Goal: Task Accomplishment & Management: Manage account settings

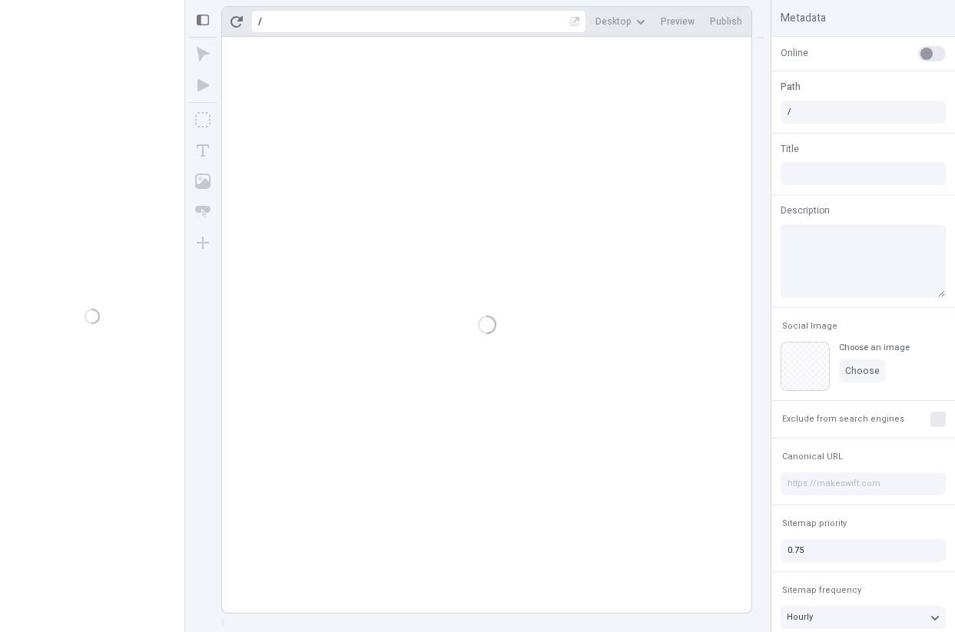
type input "/alpha"
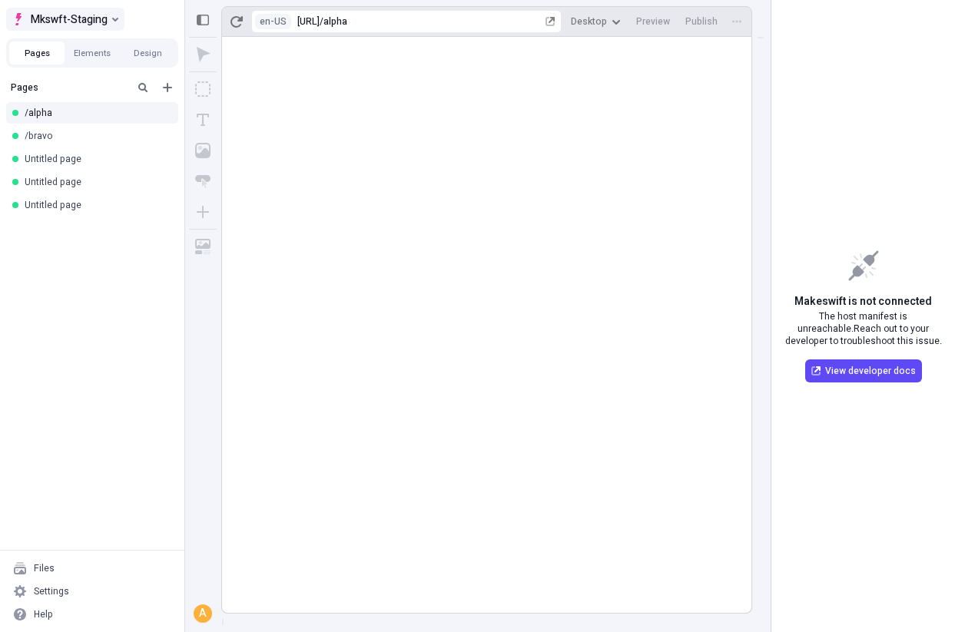
click at [91, 21] on span "Mkswft-Staging" at bounding box center [69, 19] width 77 height 18
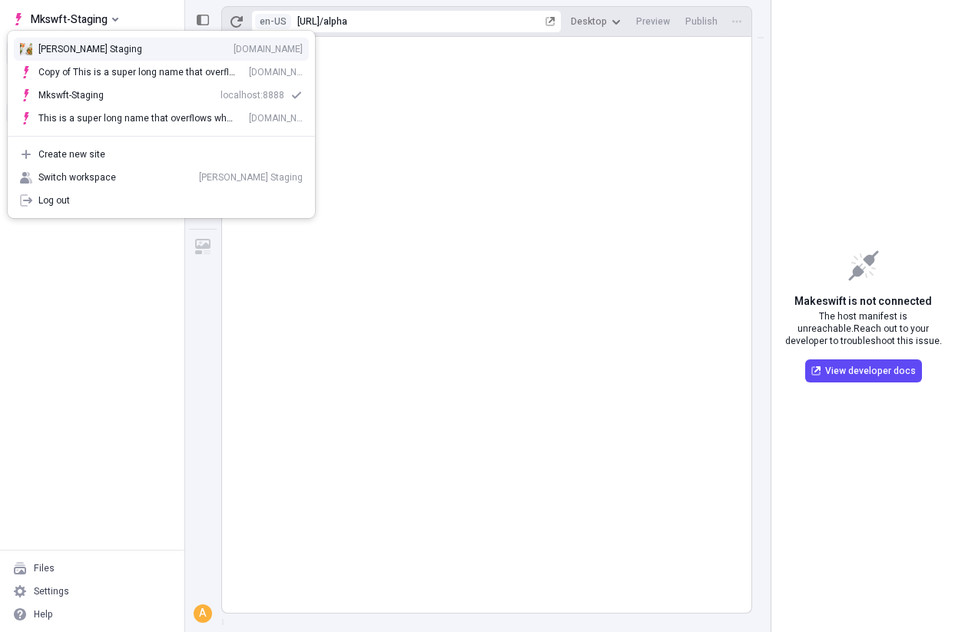
click at [104, 50] on div "Arvin Staging zgo3zr3i6xp.staging.makeswift.site" at bounding box center [170, 49] width 264 height 12
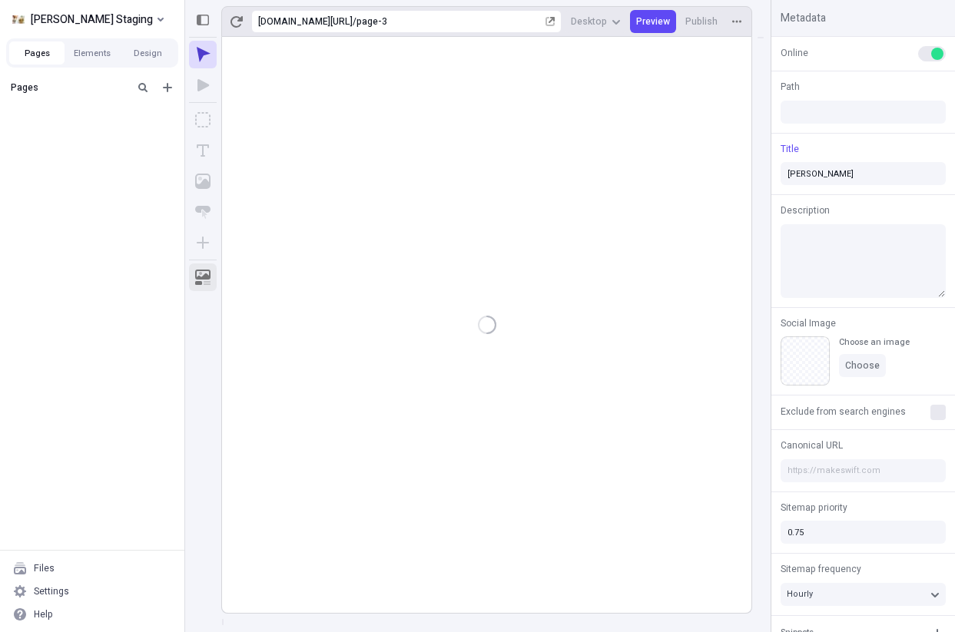
type input "/page-3"
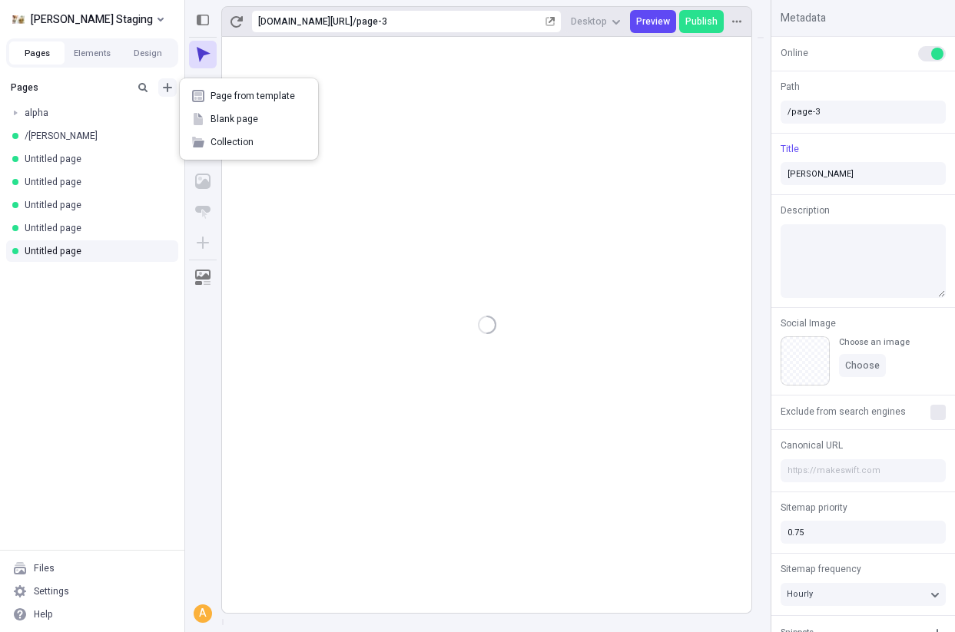
click at [163, 91] on icon "Add new" at bounding box center [167, 87] width 12 height 12
click at [204, 124] on div "Blank page" at bounding box center [249, 119] width 138 height 23
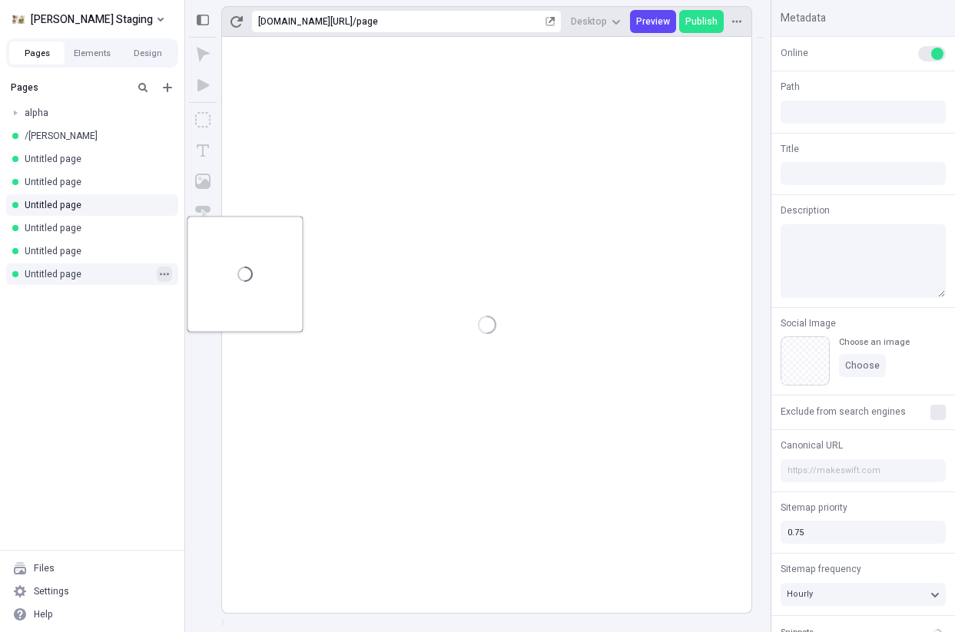
type input "/page"
click at [158, 277] on button "button" at bounding box center [164, 273] width 15 height 15
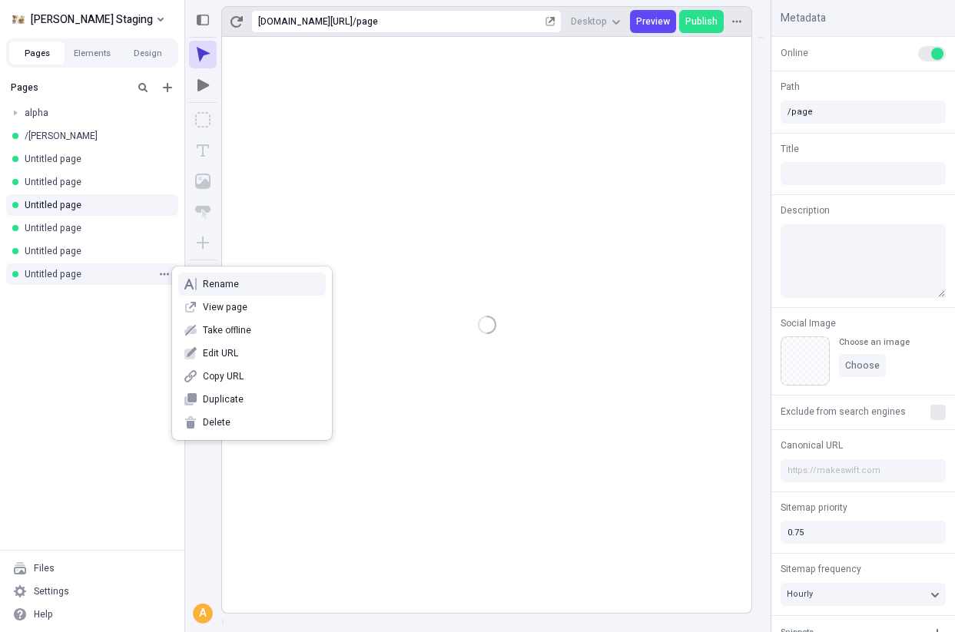
click at [200, 286] on div "Rename" at bounding box center [252, 284] width 160 height 23
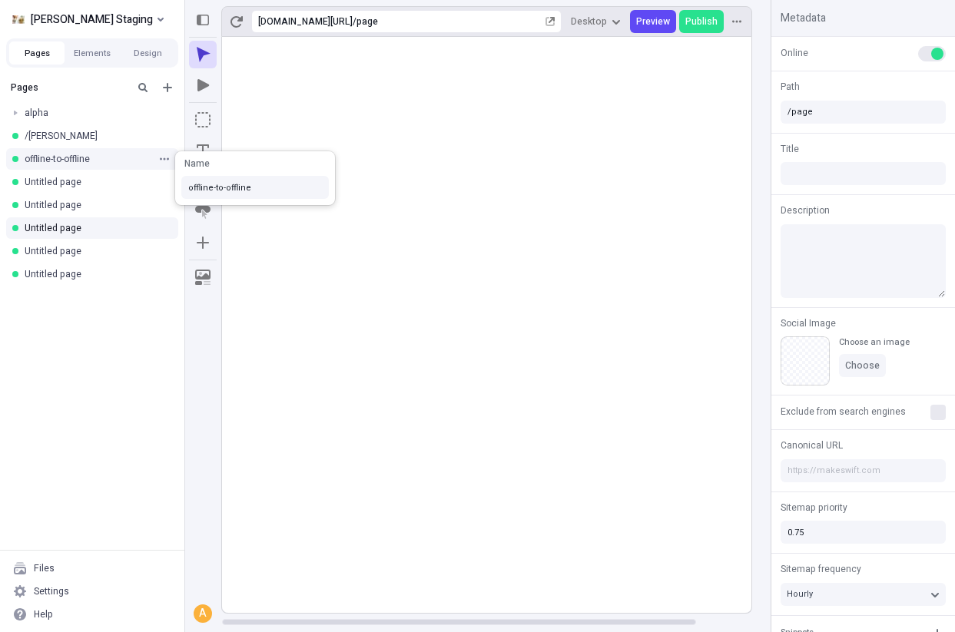
type input "offline-to-offline"
click at [121, 442] on div "Pages alpha /charlie offline-to-offline Untitled page Untitled page Untitled pa…" at bounding box center [92, 312] width 184 height 476
click at [167, 163] on icon "button" at bounding box center [164, 158] width 9 height 9
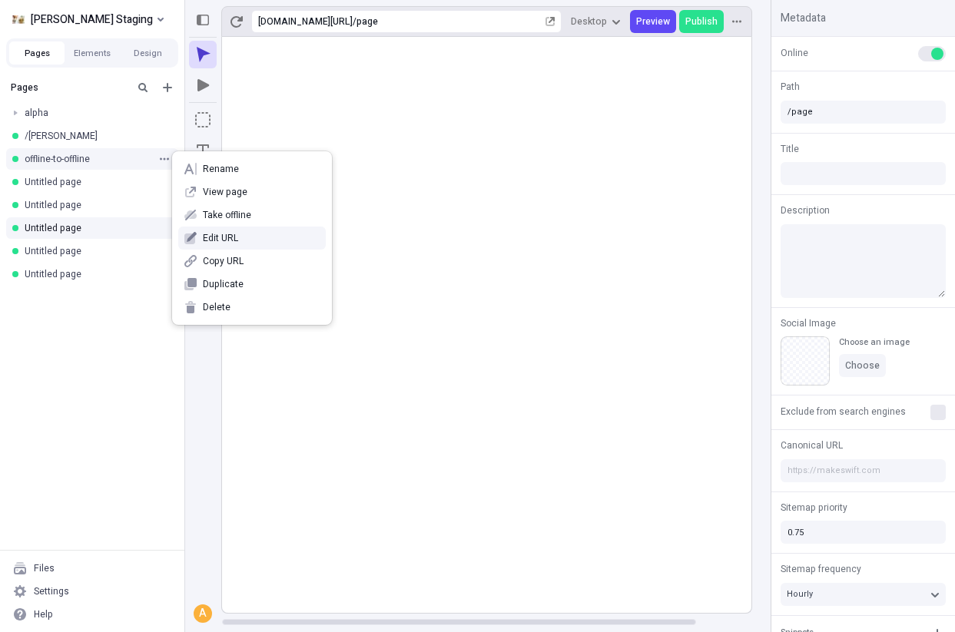
click at [215, 233] on span "Edit URL" at bounding box center [261, 238] width 117 height 12
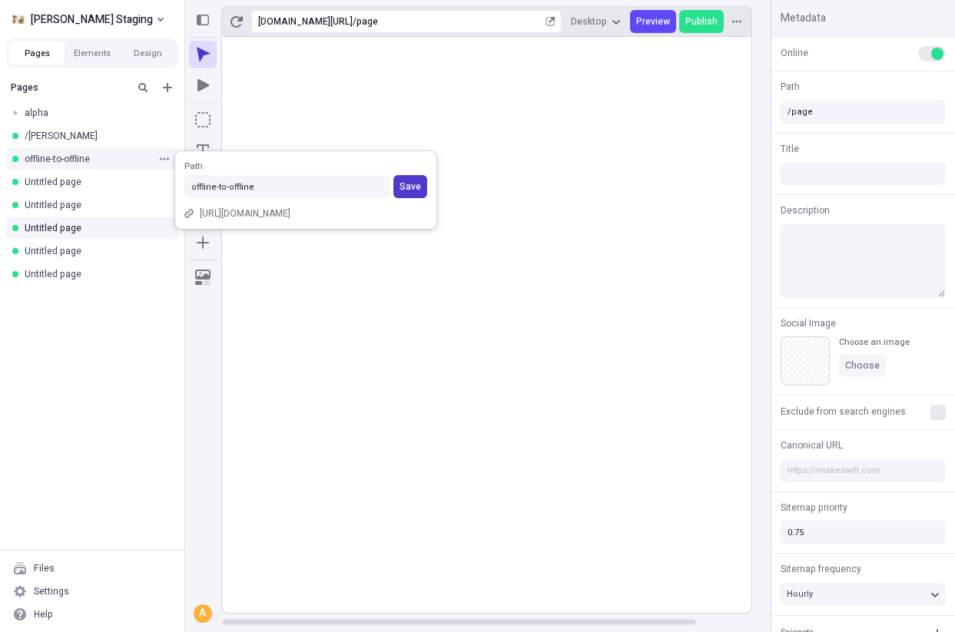
type input "offline-to-offline"
click at [401, 194] on button "Save" at bounding box center [410, 186] width 34 height 23
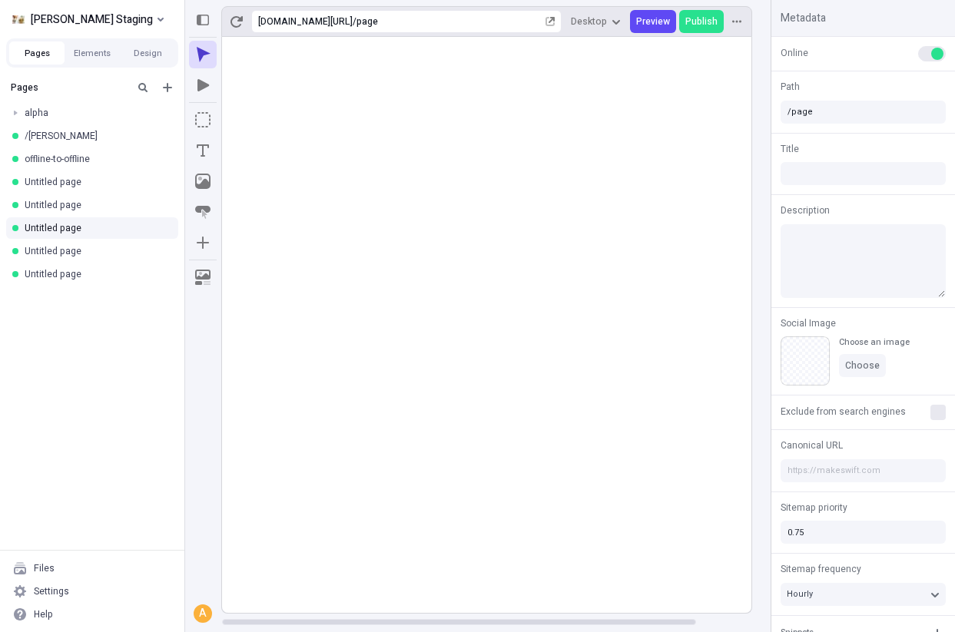
click at [147, 322] on div "Pages alpha /charlie offline-to-offline Untitled page Untitled page Untitled pa…" at bounding box center [92, 312] width 184 height 476
click at [164, 164] on button "button" at bounding box center [164, 158] width 15 height 15
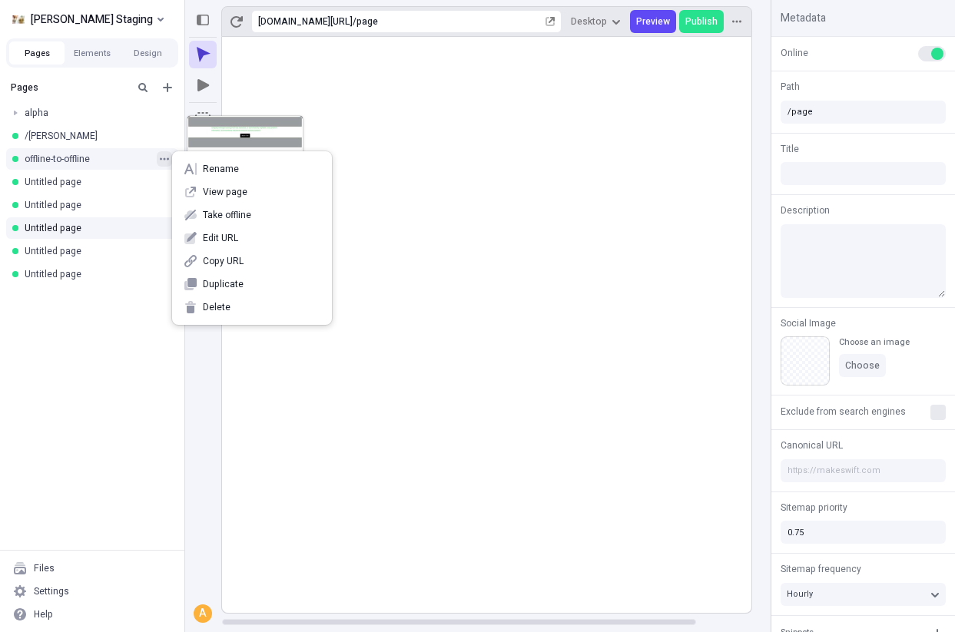
click at [164, 164] on button "button" at bounding box center [164, 158] width 15 height 15
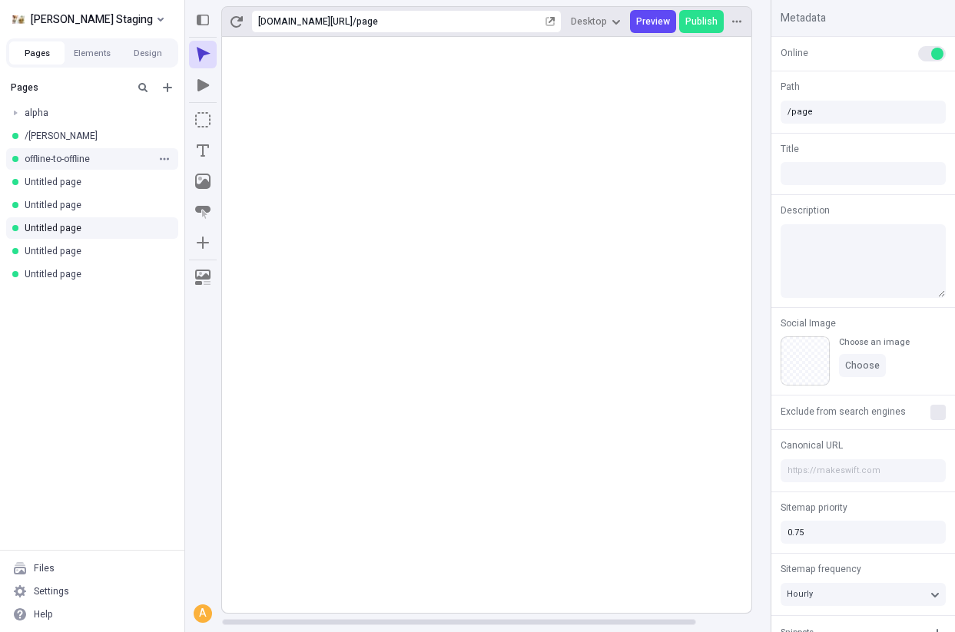
click at [105, 164] on div "offline-to-offline" at bounding box center [88, 159] width 126 height 12
click at [697, 22] on span "Publish" at bounding box center [701, 21] width 32 height 12
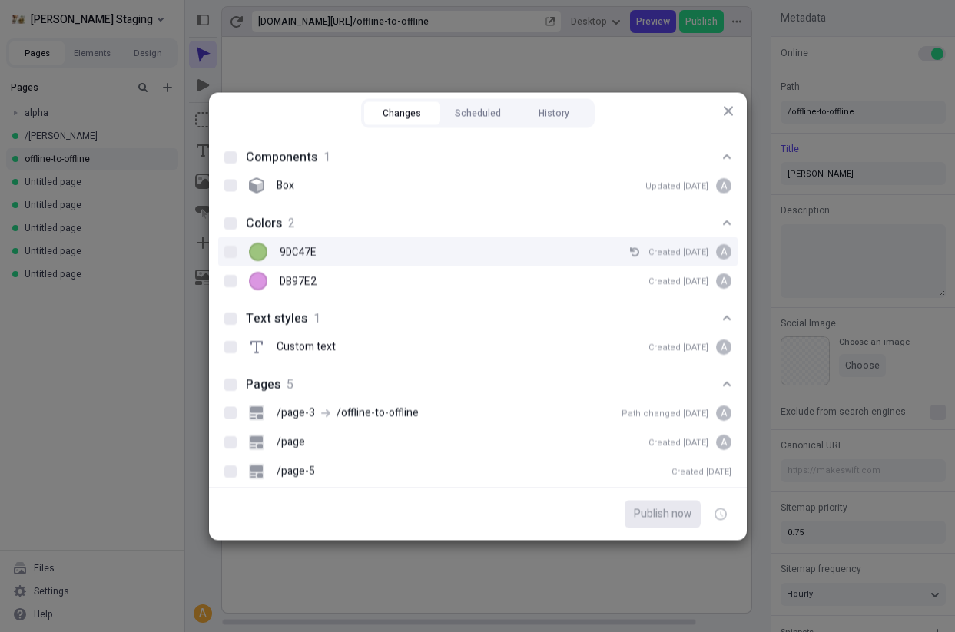
scroll to position [75, 0]
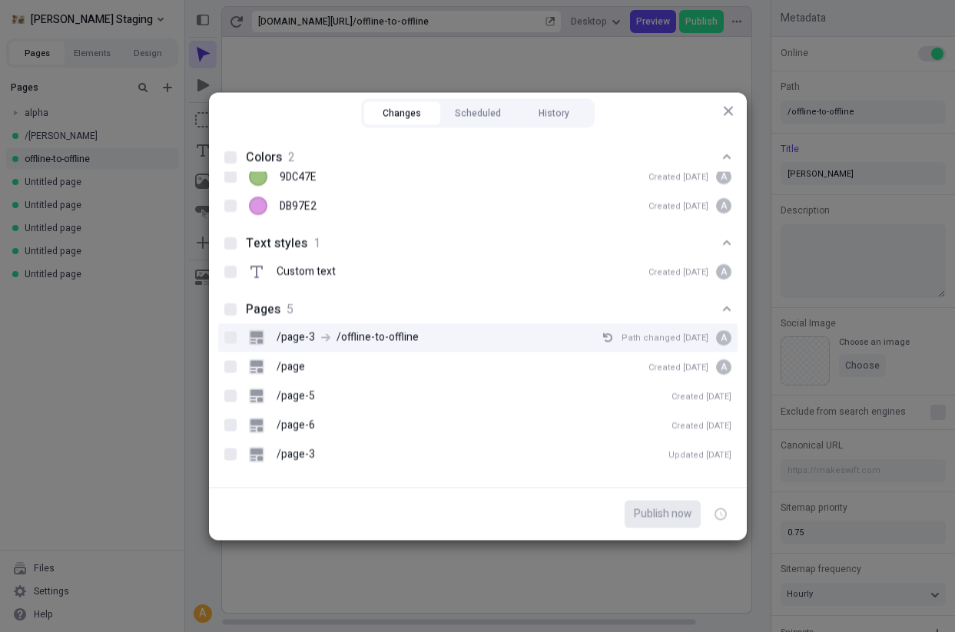
click at [353, 327] on div "/page-3 /offline-to-offline Path changed Oct 3 A" at bounding box center [490, 337] width 482 height 23
click at [230, 337] on input "/page-3 /offline-to-offline Path changed Oct 3 A" at bounding box center [230, 337] width 1 height 1
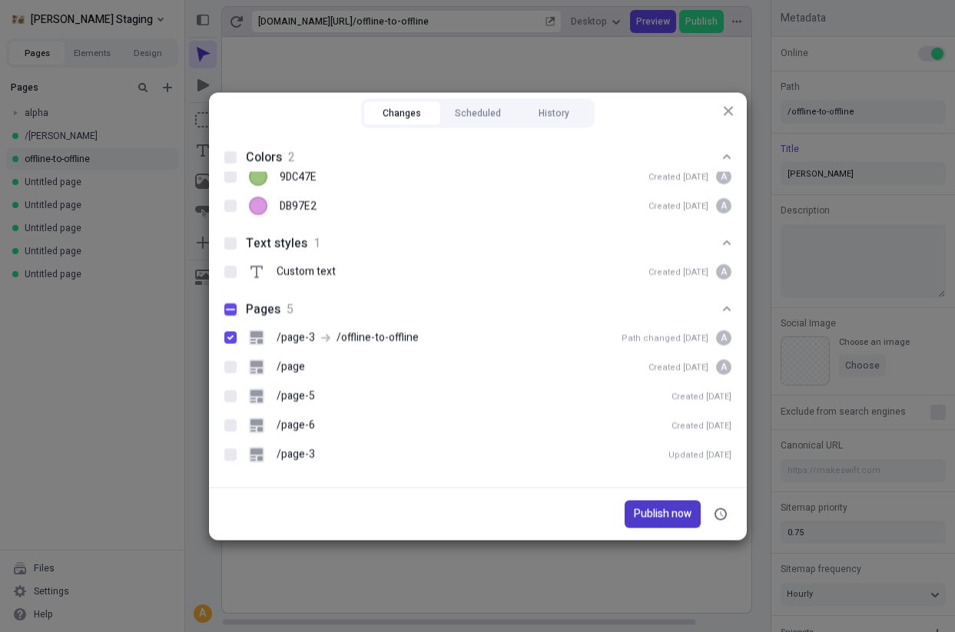
click at [646, 515] on span "Publish now" at bounding box center [663, 513] width 58 height 17
checkbox input "true"
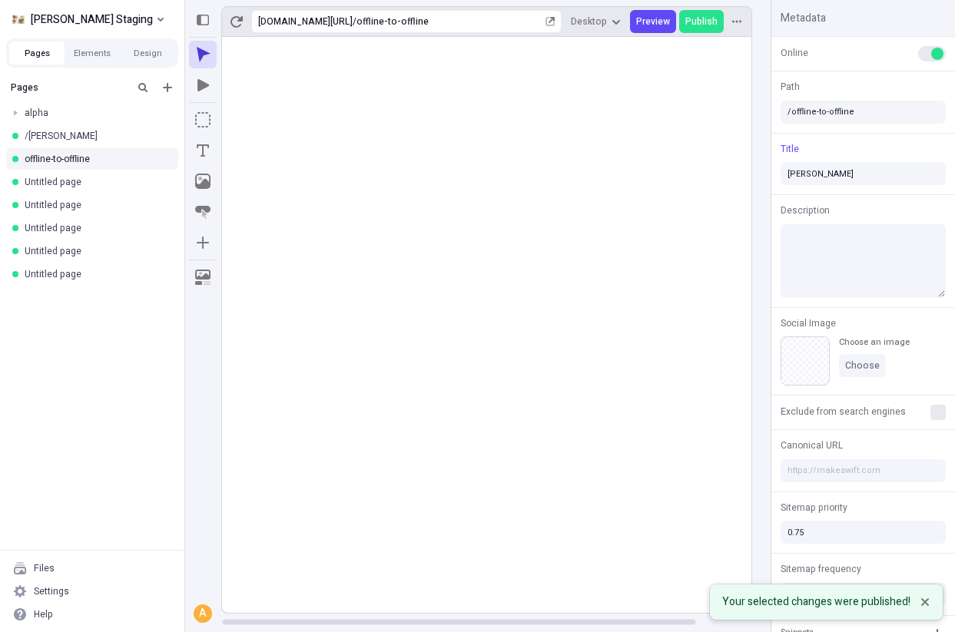
click at [92, 359] on div "Pages alpha /charlie offline-to-offline Untitled page Untitled page Untitled pa…" at bounding box center [92, 312] width 184 height 476
click at [94, 162] on div "offline-to-offline" at bounding box center [88, 159] width 126 height 12
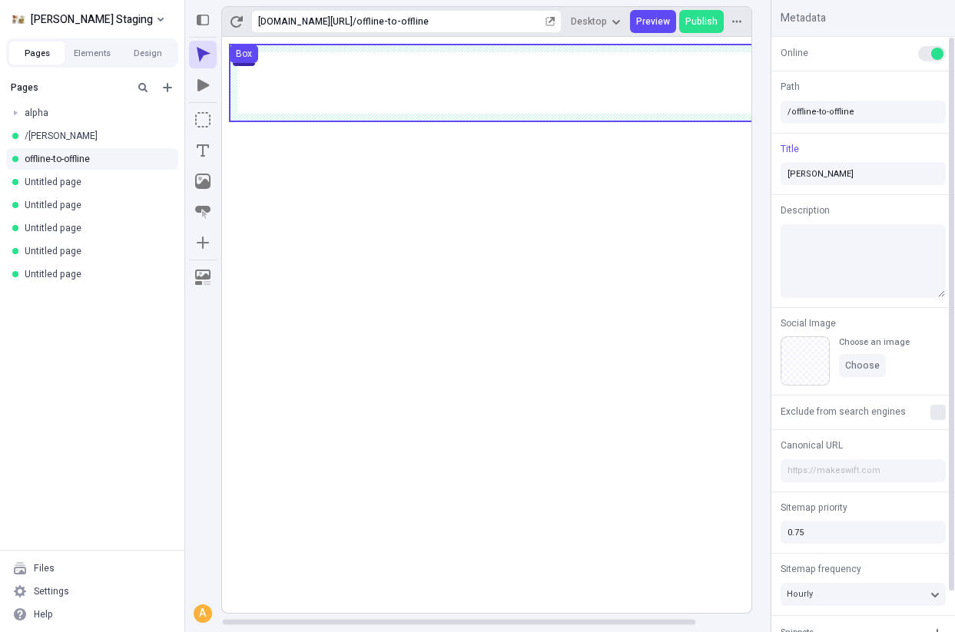
click at [934, 56] on div "button" at bounding box center [937, 54] width 12 height 12
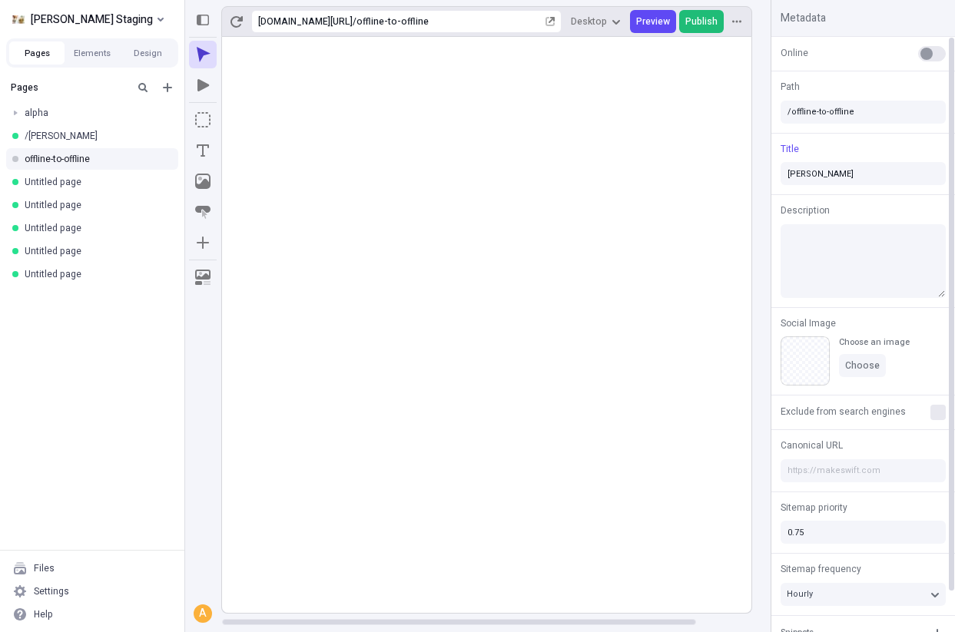
click at [706, 15] on span "Publish" at bounding box center [701, 21] width 32 height 12
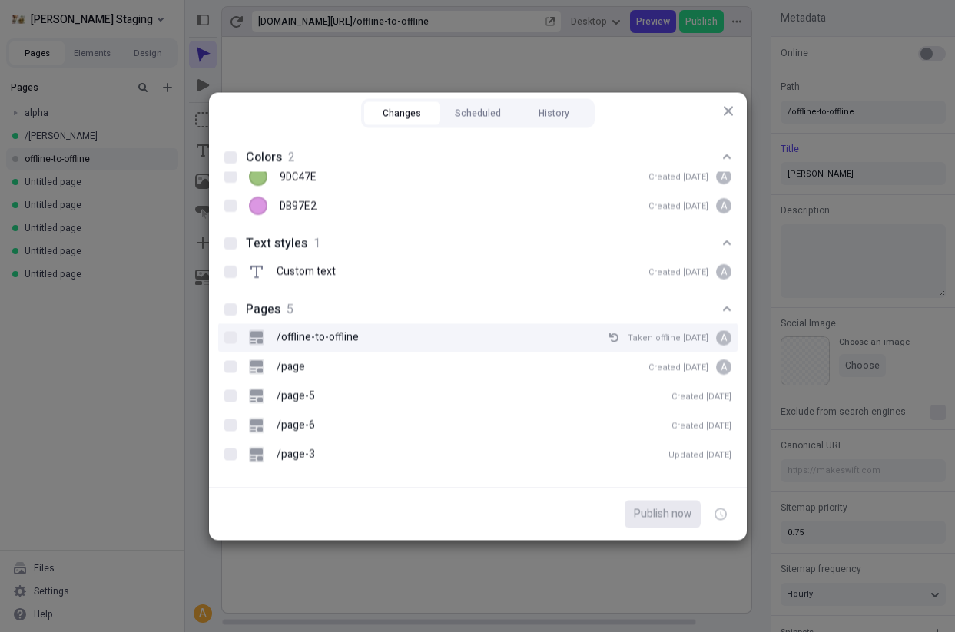
click at [346, 333] on p "/offline-to-offline" at bounding box center [317, 337] width 82 height 17
click at [230, 337] on input "/offline-to-offline Taken offline Oct 3 A" at bounding box center [230, 337] width 1 height 1
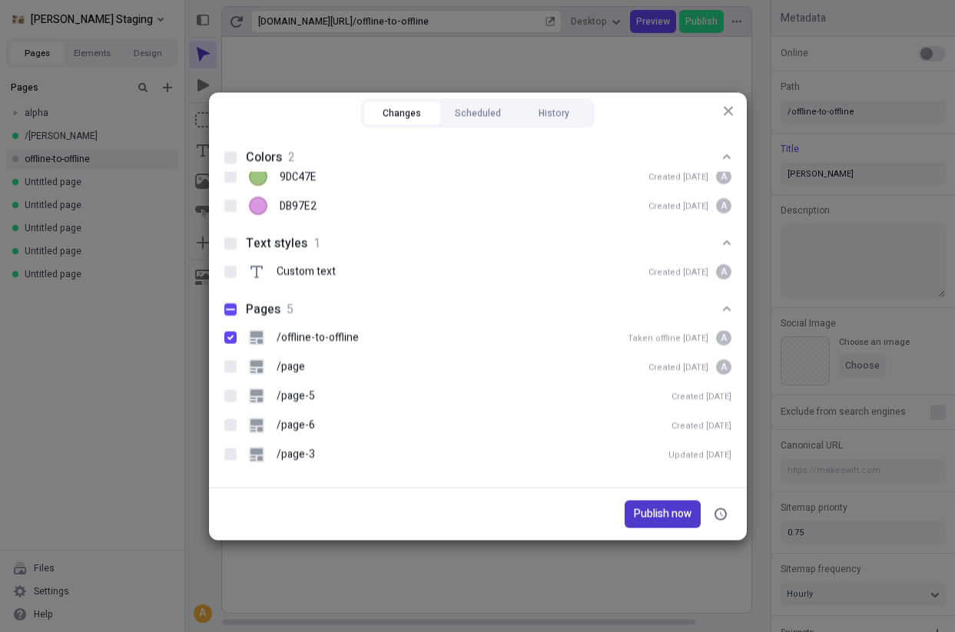
click at [647, 524] on button "Publish now" at bounding box center [662, 514] width 76 height 28
checkbox input "true"
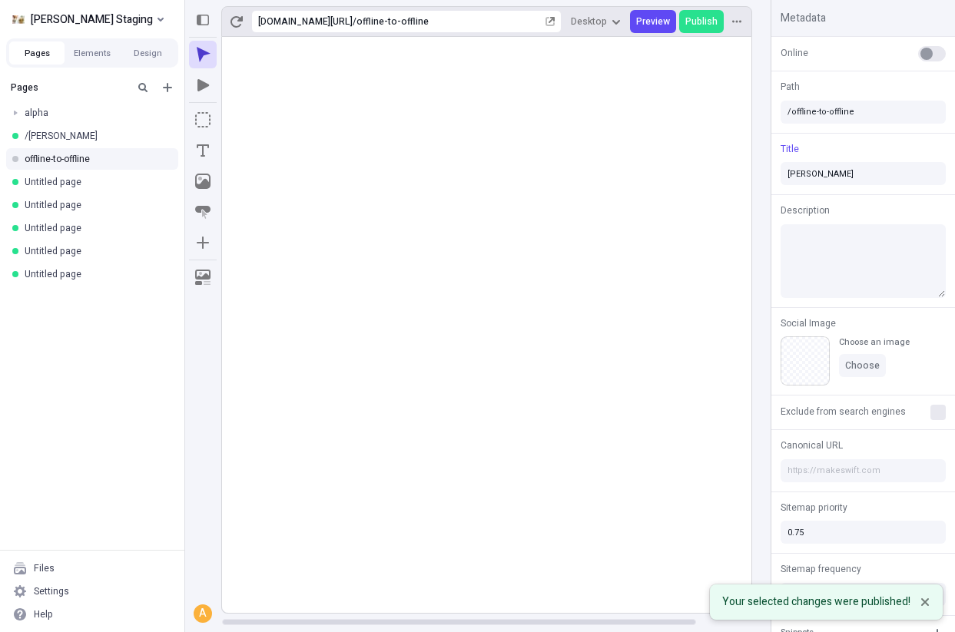
click at [157, 389] on div "Pages alpha /charlie offline-to-offline Untitled page Untitled page Untitled pa…" at bounding box center [92, 312] width 184 height 476
click at [164, 155] on icon "button" at bounding box center [164, 158] width 9 height 9
click at [184, 278] on icon at bounding box center [190, 284] width 12 height 12
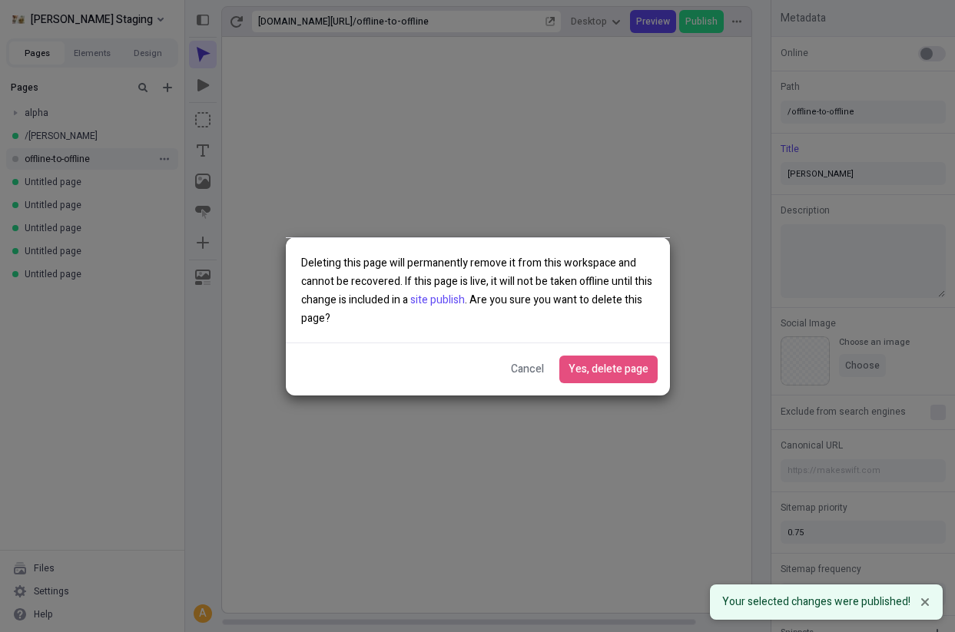
click at [574, 348] on div "Yes, delete page Cancel" at bounding box center [478, 368] width 384 height 53
click at [574, 362] on span "Yes, delete page" at bounding box center [608, 369] width 80 height 17
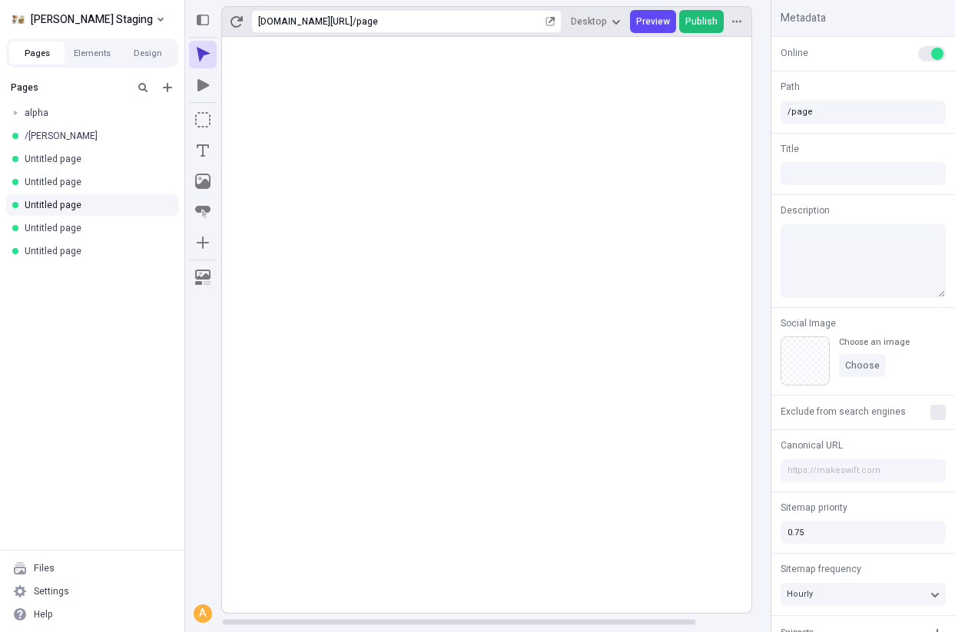
click at [685, 18] on button "Publish" at bounding box center [701, 21] width 45 height 23
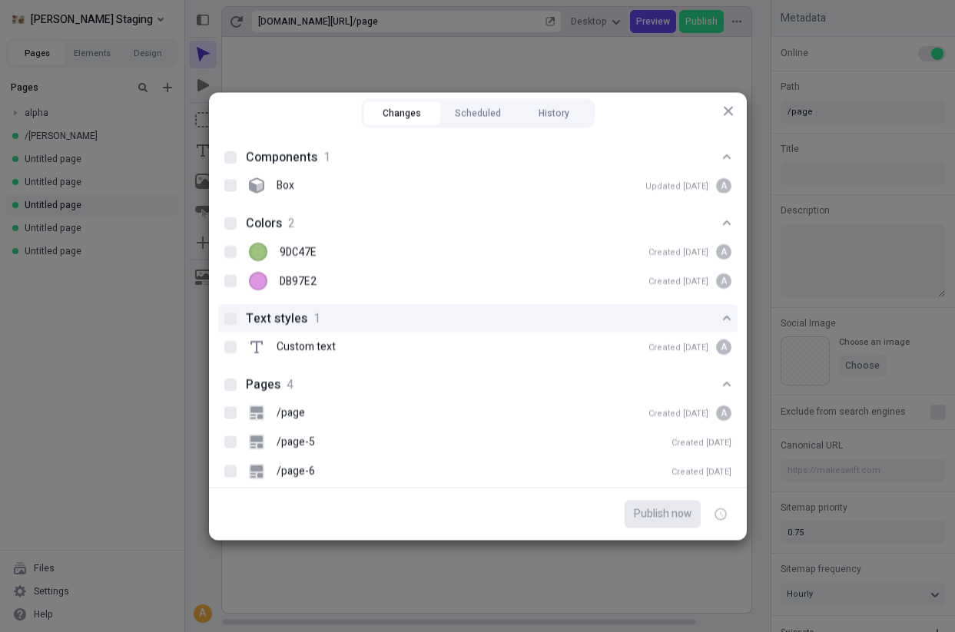
scroll to position [46, 0]
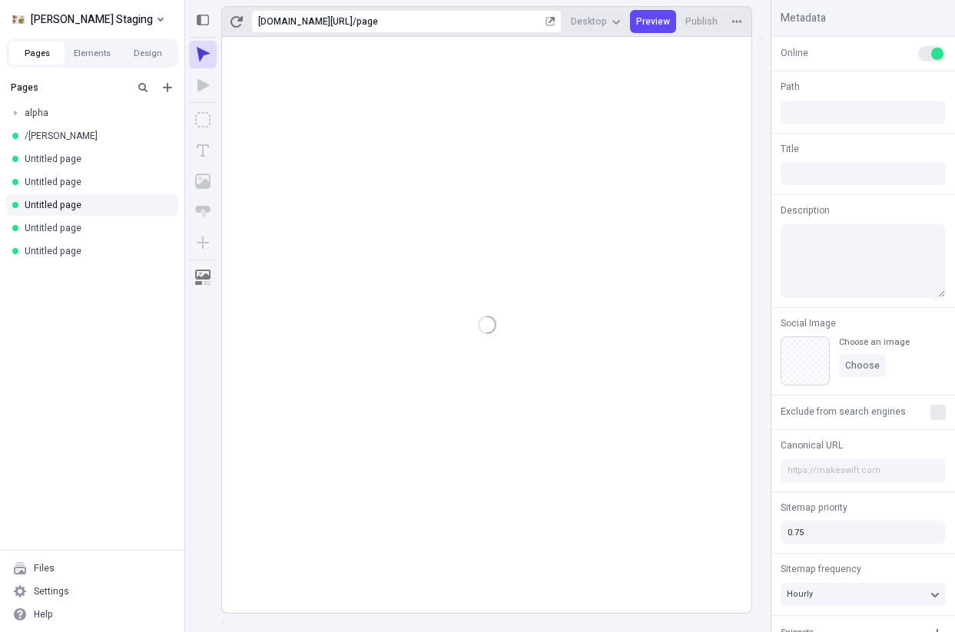
type input "/page"
click at [702, 16] on span "Publish" at bounding box center [701, 21] width 32 height 12
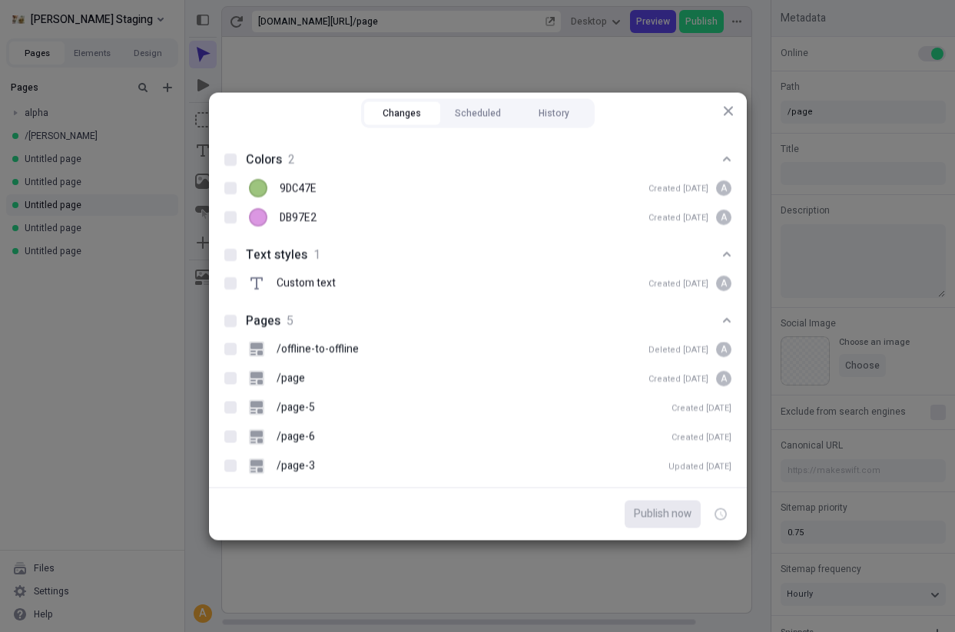
scroll to position [75, 0]
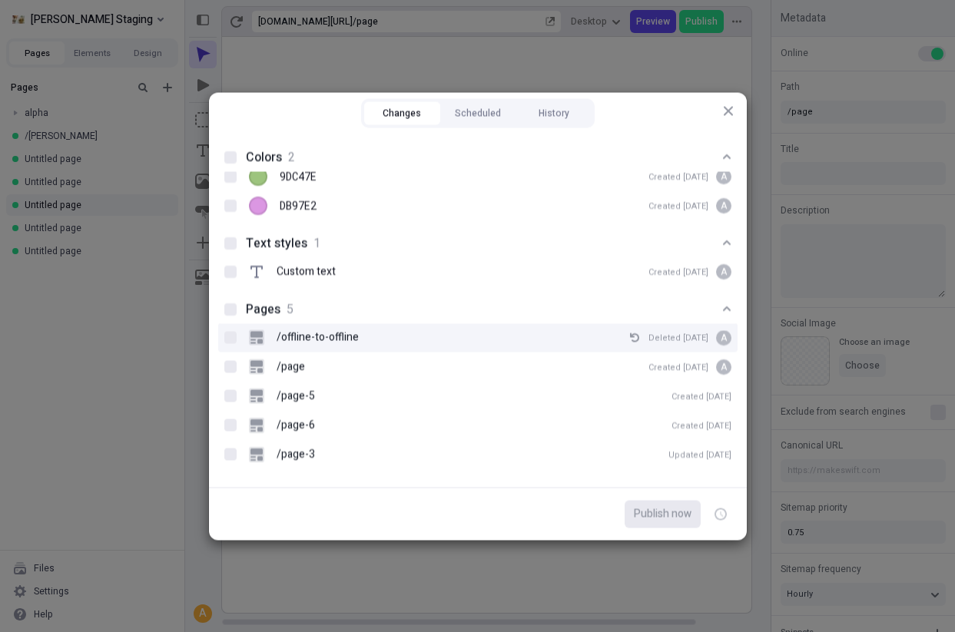
click at [439, 338] on div "/offline-to-offline Deleted [DATE] A" at bounding box center [490, 337] width 482 height 23
click at [230, 338] on input "/offline-to-offline Deleted [DATE] A" at bounding box center [230, 337] width 1 height 1
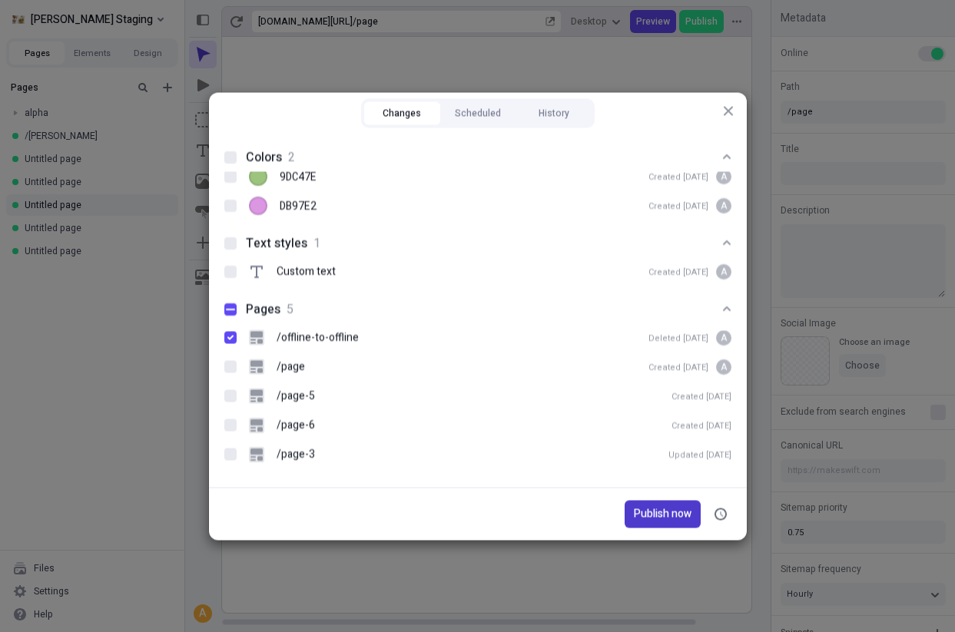
click at [643, 512] on span "Publish now" at bounding box center [663, 513] width 58 height 17
checkbox input "true"
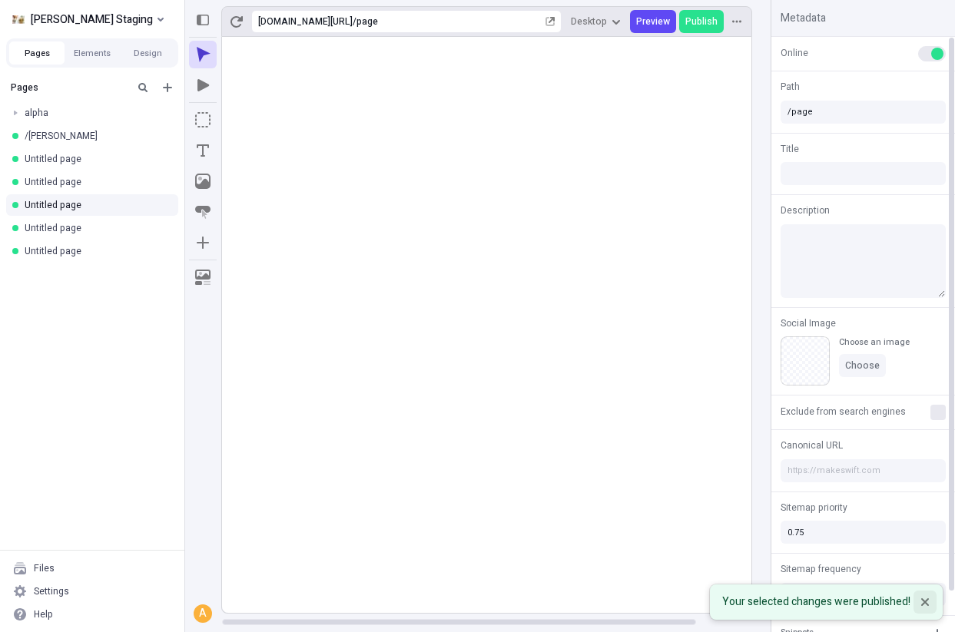
click at [923, 597] on icon "Notifications (F8)" at bounding box center [924, 601] width 9 height 9
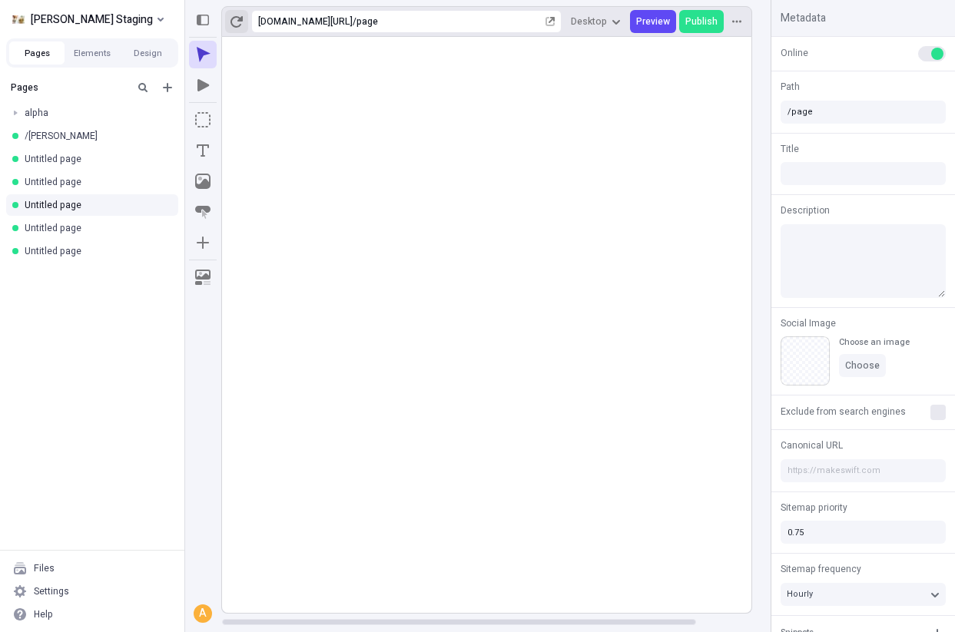
click at [237, 15] on icon "button" at bounding box center [236, 21] width 12 height 12
click at [554, 22] on icon "button" at bounding box center [551, 20] width 6 height 6
click at [690, 26] on span "Publish" at bounding box center [701, 21] width 32 height 12
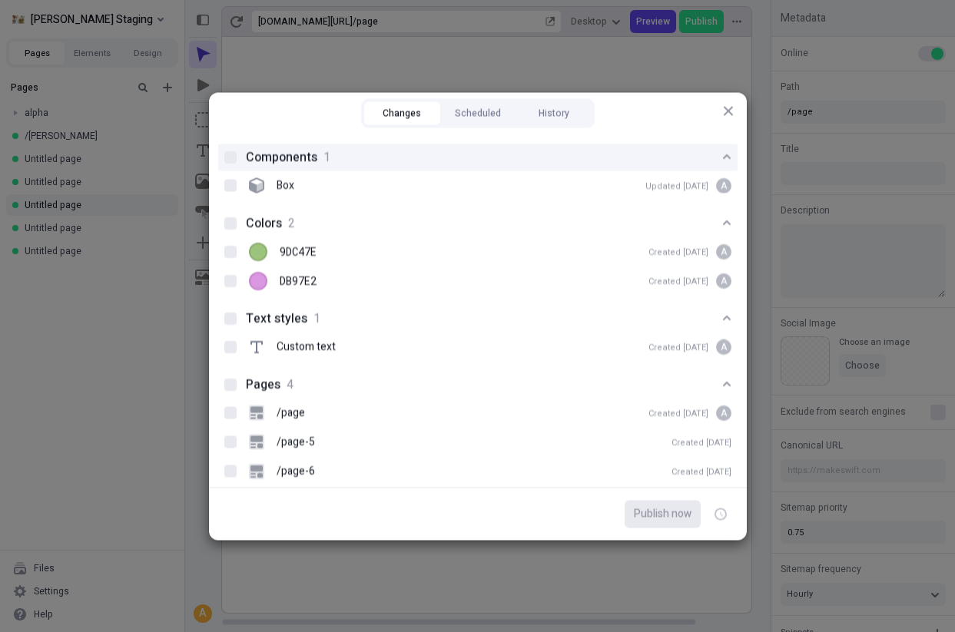
click at [232, 163] on button "Components 1" at bounding box center [477, 157] width 519 height 28
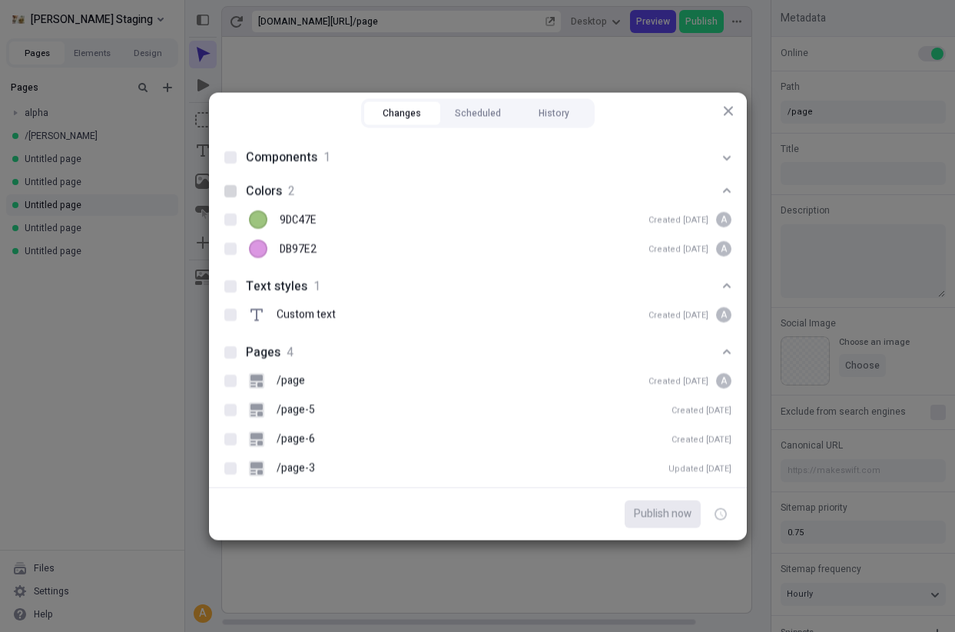
click at [231, 192] on div at bounding box center [230, 190] width 12 height 12
checkbox input "true"
click at [230, 158] on div at bounding box center [230, 157] width 12 height 12
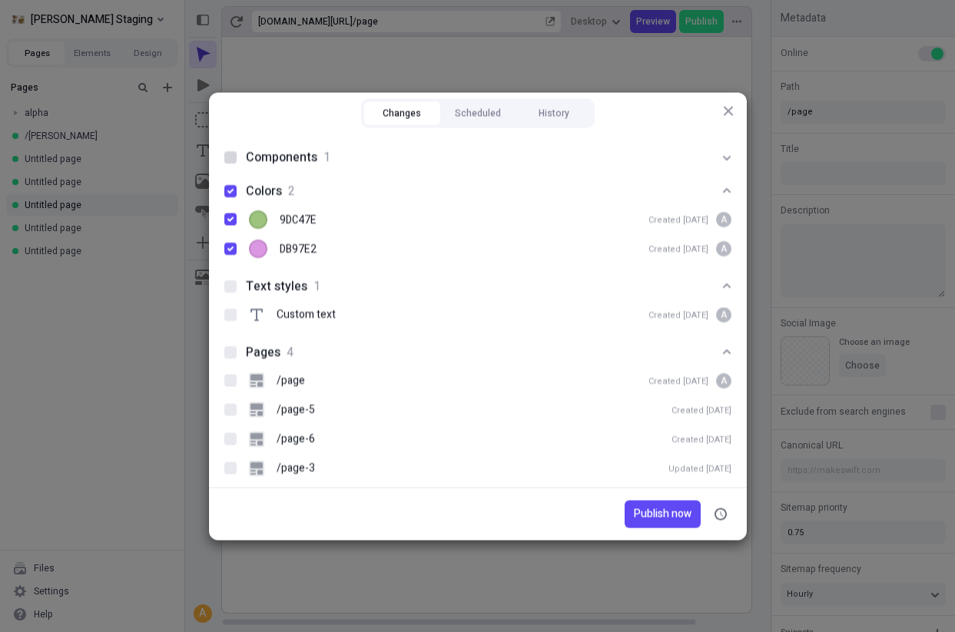
checkbox input "true"
click at [231, 282] on div at bounding box center [230, 286] width 12 height 12
checkbox input "true"
click at [229, 351] on div at bounding box center [230, 352] width 12 height 12
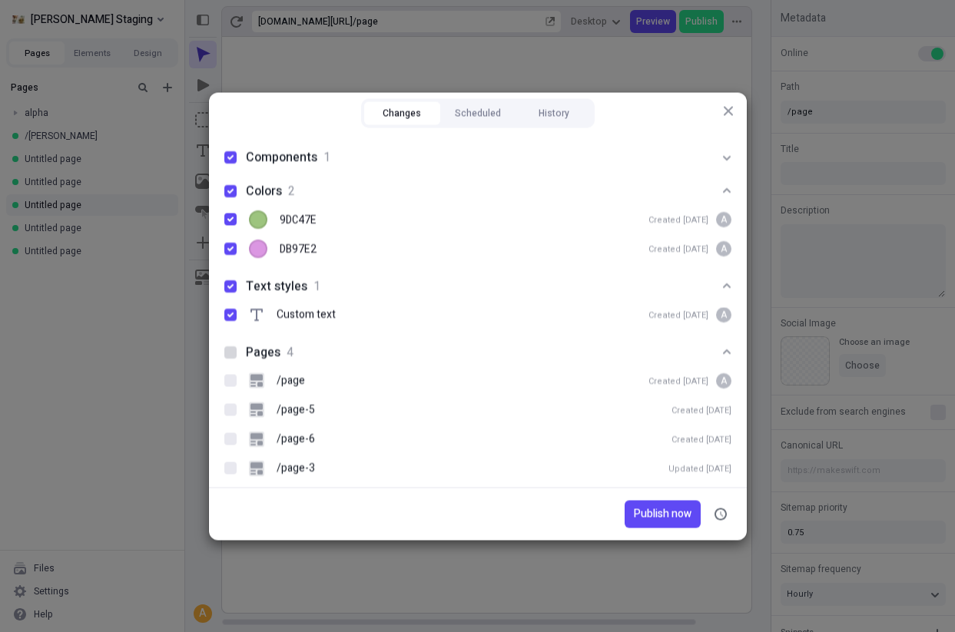
checkbox input "true"
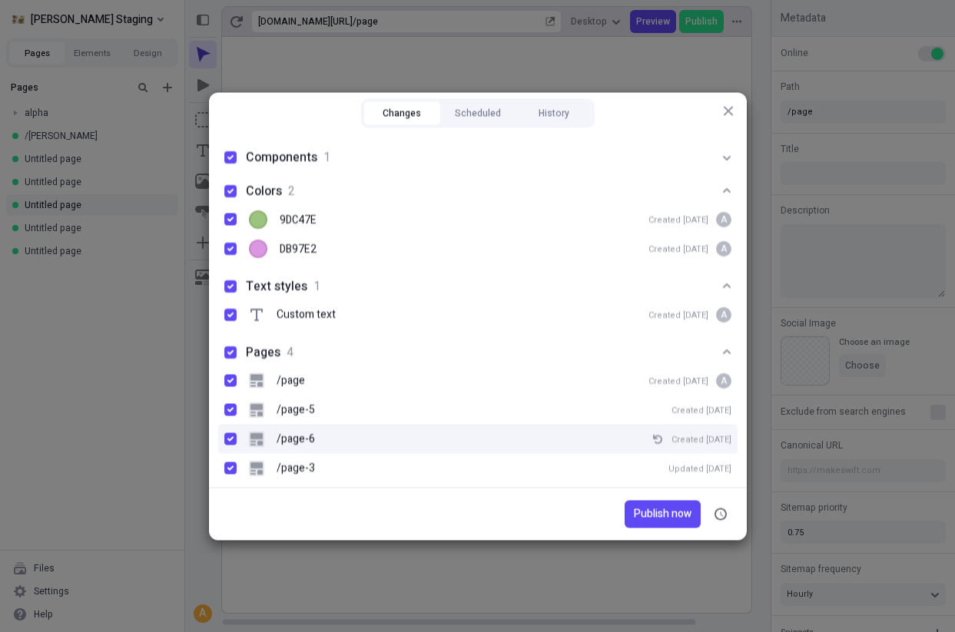
scroll to position [14, 0]
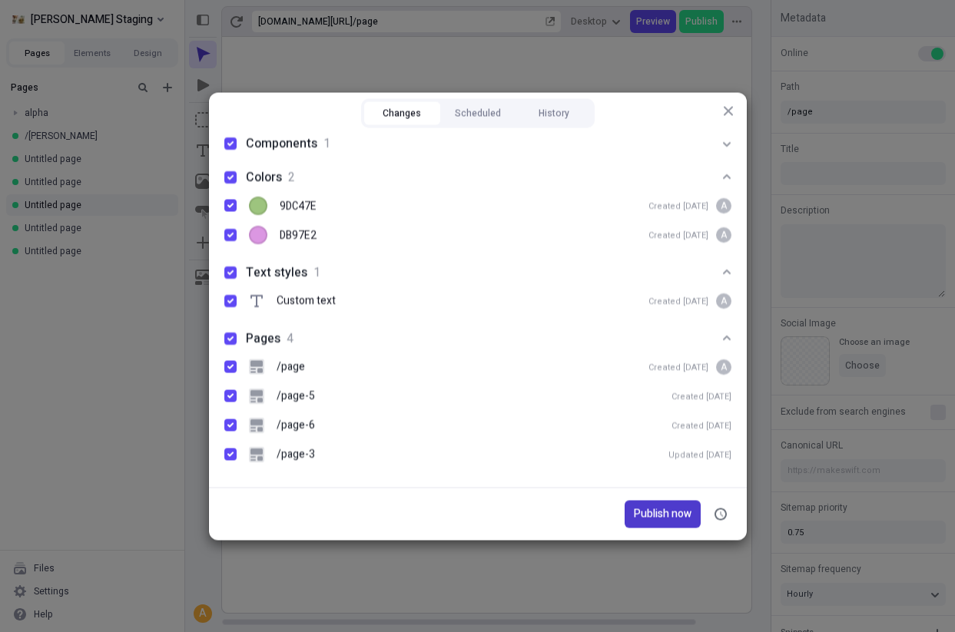
click at [647, 516] on span "Publish now" at bounding box center [663, 513] width 58 height 17
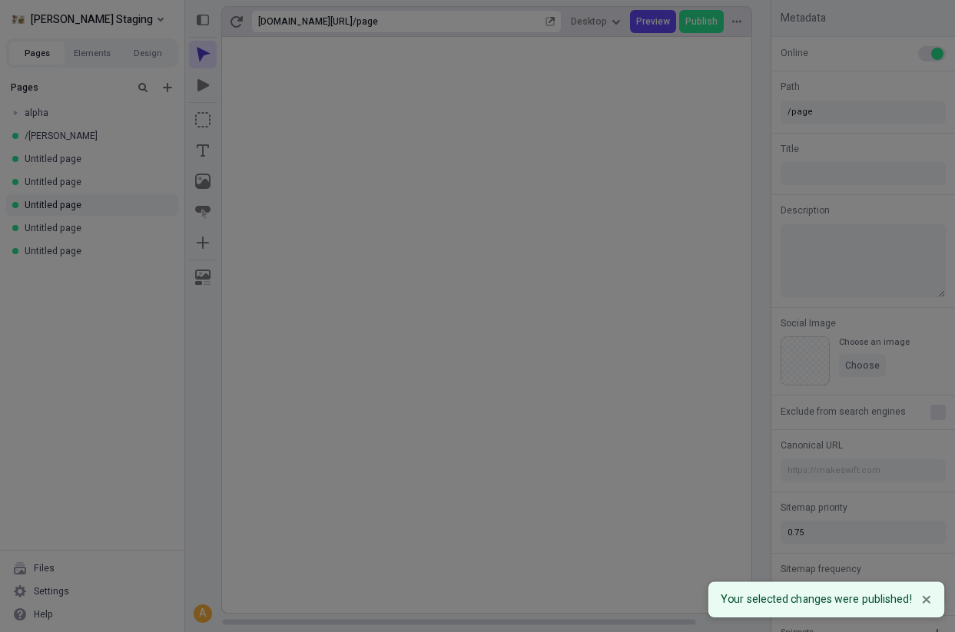
scroll to position [0, 0]
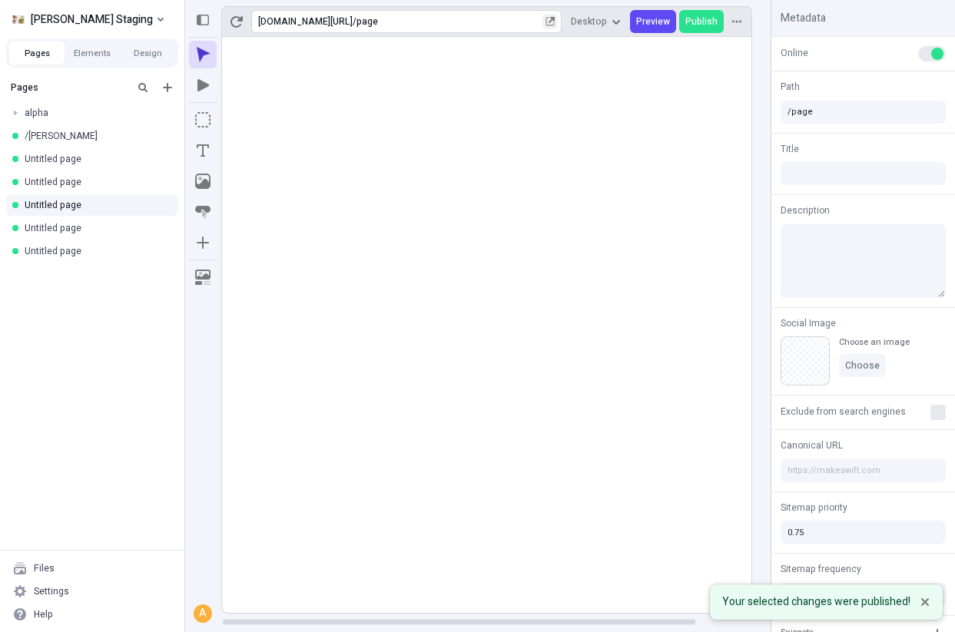
click at [551, 28] on button "button" at bounding box center [549, 21] width 15 height 15
click at [921, 604] on icon "Notifications (F8)" at bounding box center [924, 601] width 9 height 9
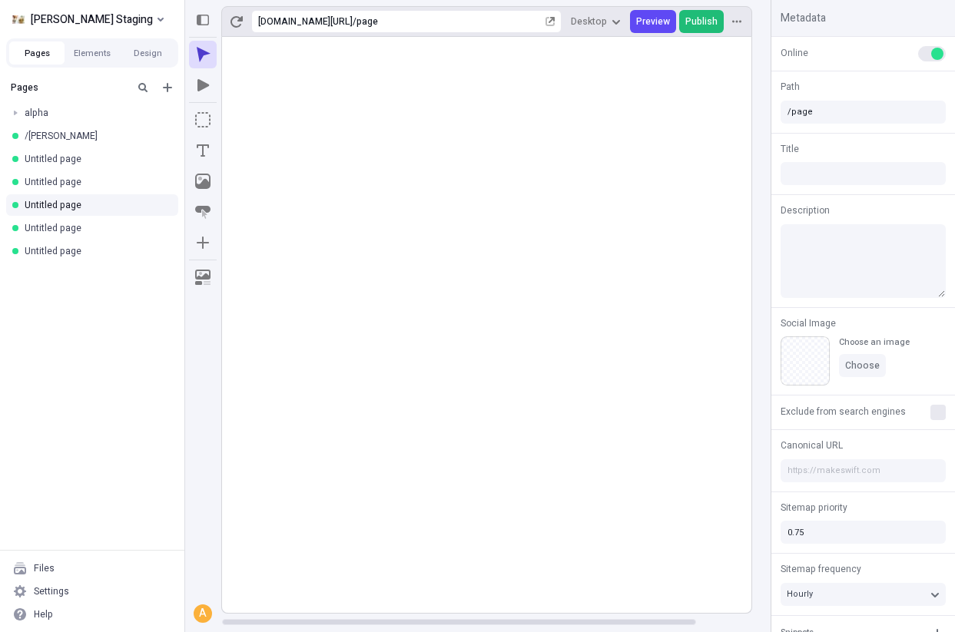
click at [700, 15] on span "Publish" at bounding box center [701, 21] width 32 height 12
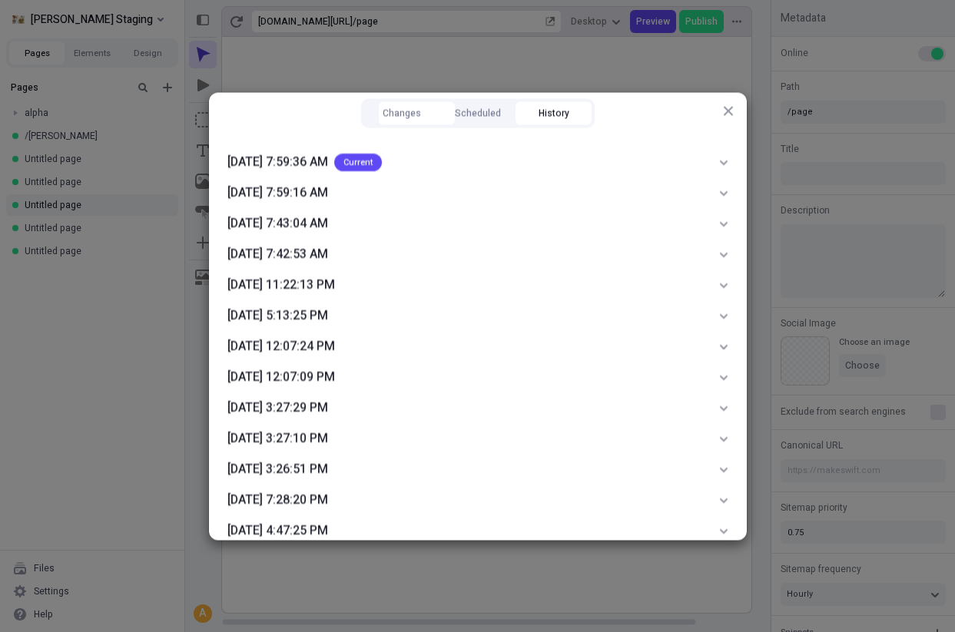
click at [538, 109] on button "History" at bounding box center [553, 112] width 76 height 23
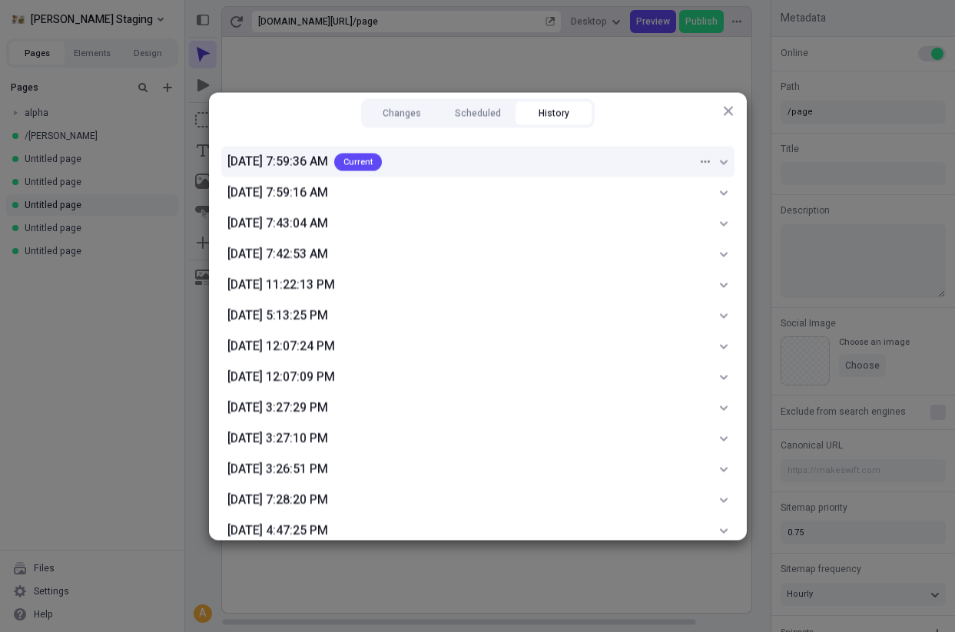
click at [723, 154] on div "[DATE] 7:59:36 AM Current" at bounding box center [477, 161] width 513 height 31
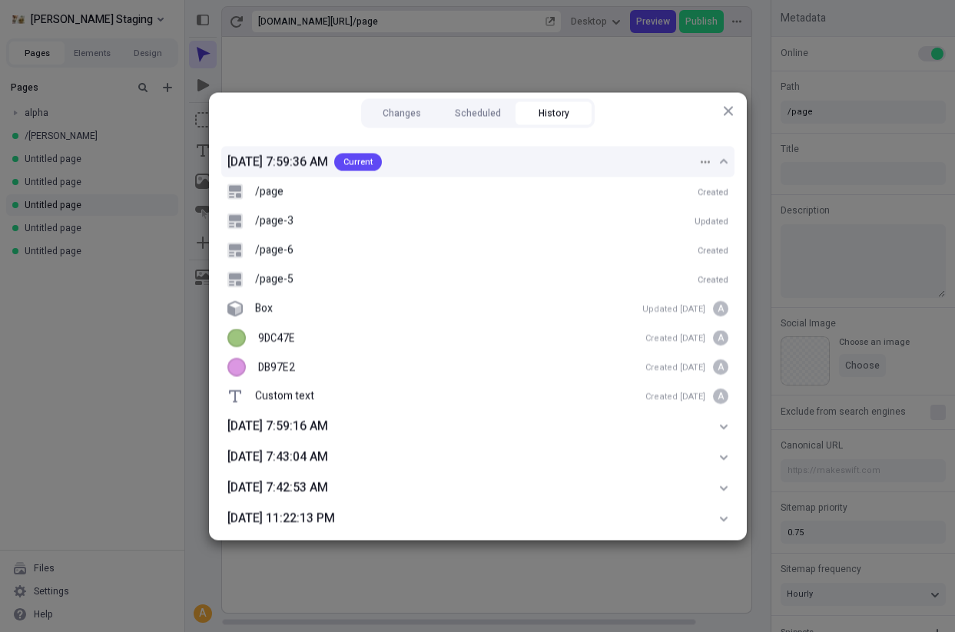
click at [723, 154] on div "[DATE] 7:59:36 AM Current" at bounding box center [477, 161] width 513 height 31
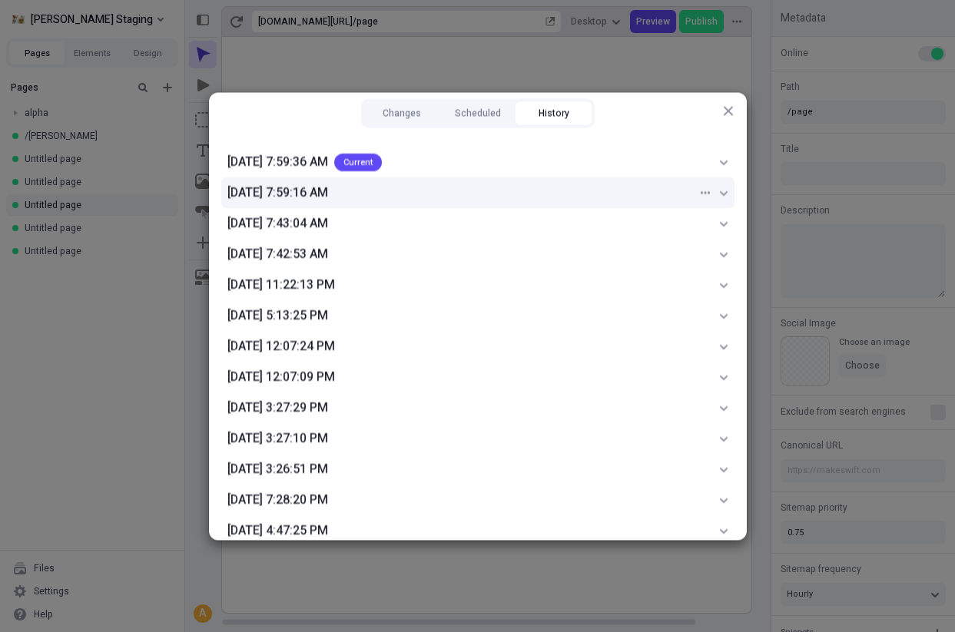
click at [722, 195] on icon at bounding box center [723, 191] width 9 height 9
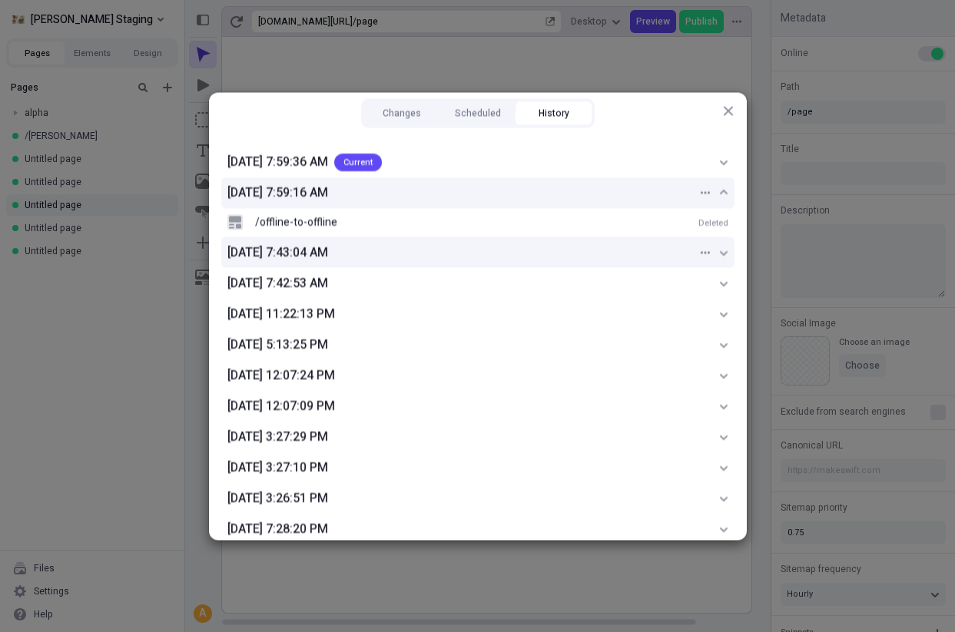
click at [730, 250] on div "[DATE] 7:43:04 AM" at bounding box center [477, 252] width 513 height 31
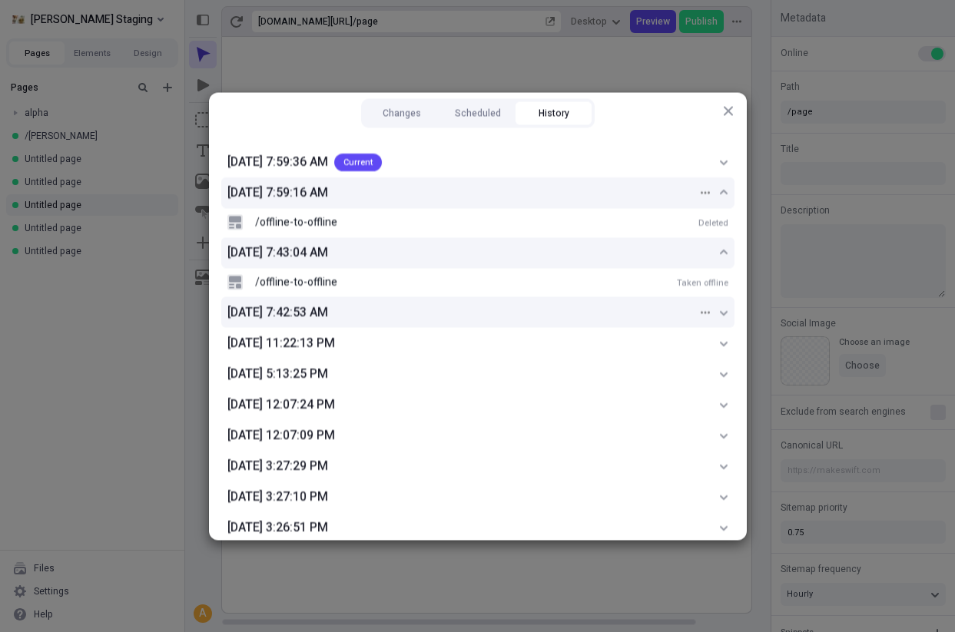
click at [726, 305] on div "[DATE] 7:42:53 AM" at bounding box center [477, 311] width 513 height 31
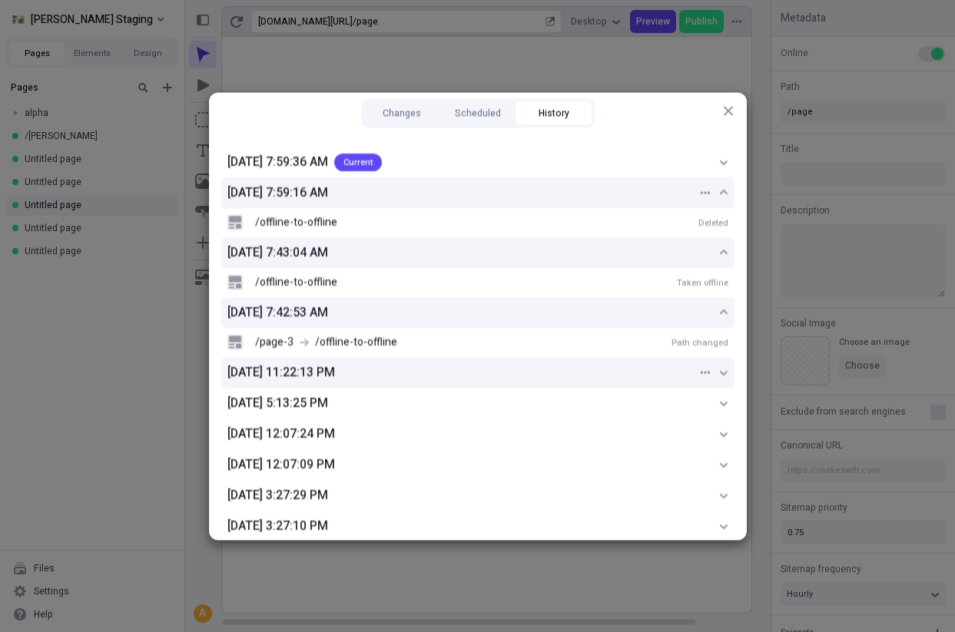
click at [725, 361] on div "[DATE] 11:22:13 PM" at bounding box center [477, 371] width 513 height 31
click at [779, 293] on div "Changes Scheduled History [DATE] 7:59:36 AM Current [DATE] 7:59:16 AM /offline-…" at bounding box center [477, 316] width 955 height 632
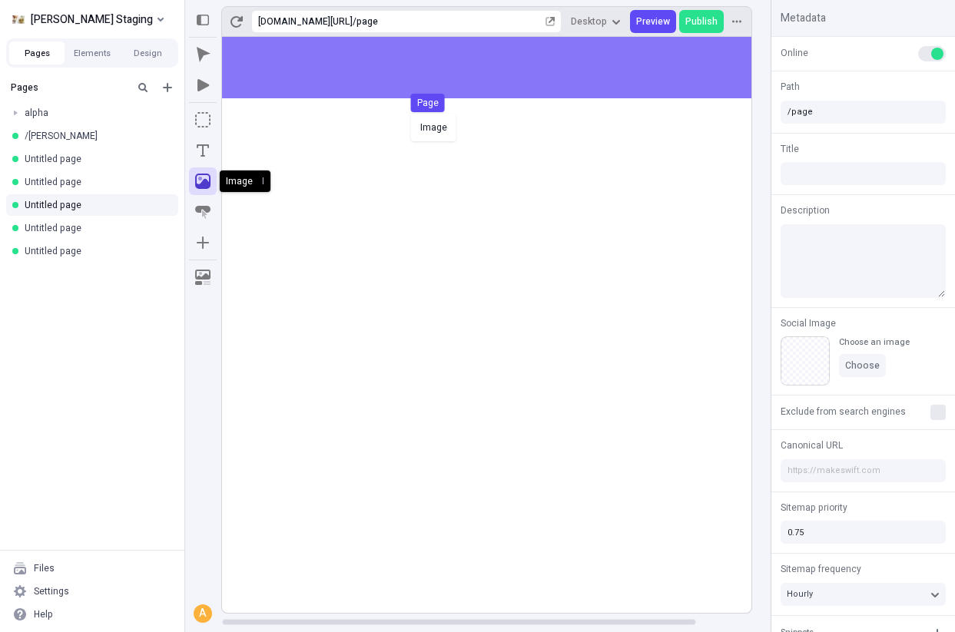
click at [418, 108] on body "[PERSON_NAME] Staging Pages Elements Design Pages alpha /charlie Untitled page …" at bounding box center [477, 316] width 955 height 632
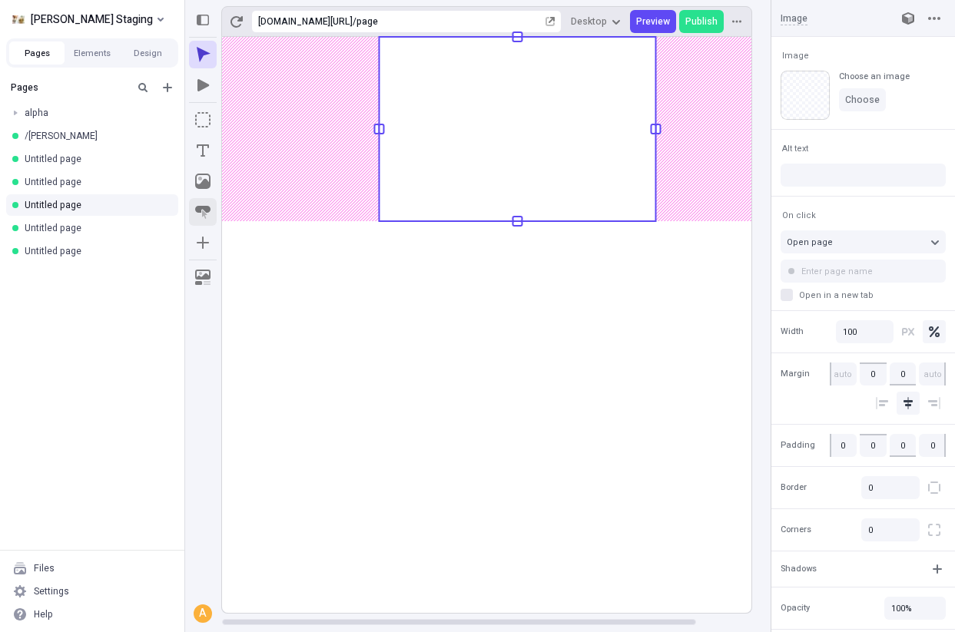
click at [511, 233] on body "[PERSON_NAME] Staging Pages Elements Design Pages alpha /charlie Untitled page …" at bounding box center [477, 316] width 955 height 632
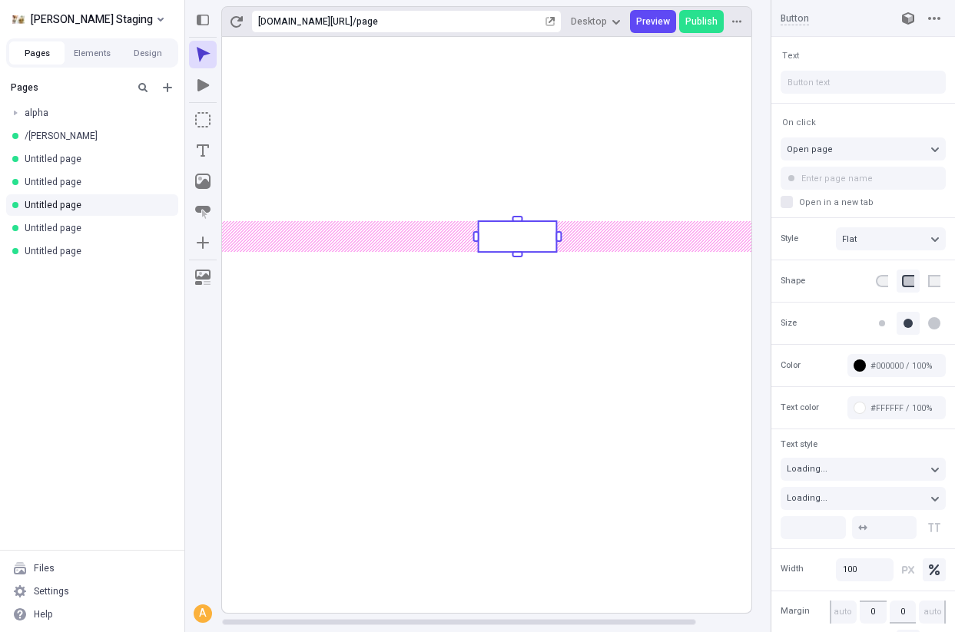
click at [621, 333] on rect at bounding box center [517, 325] width 591 height 576
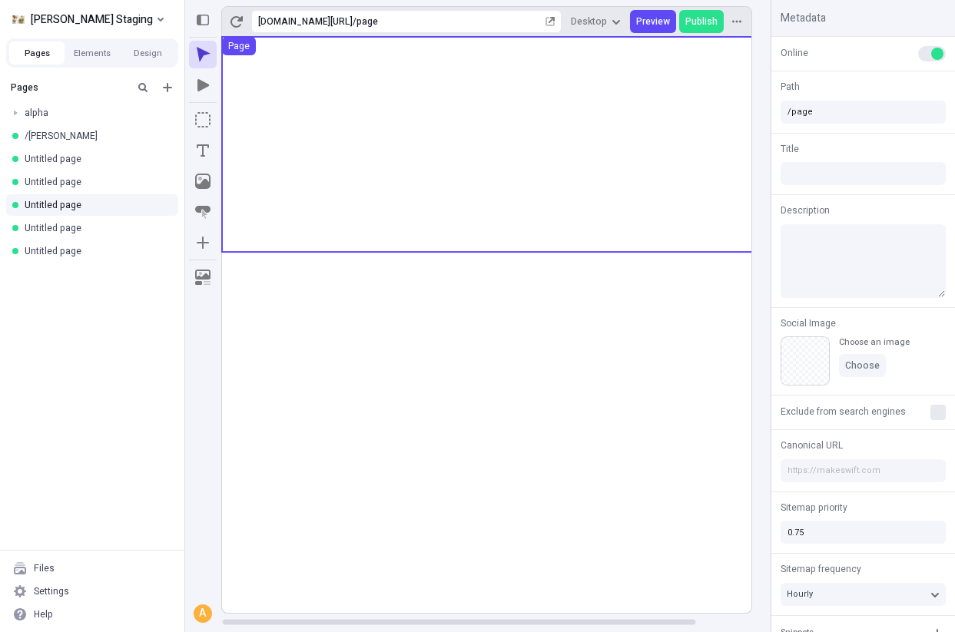
click at [709, 152] on use at bounding box center [517, 144] width 591 height 215
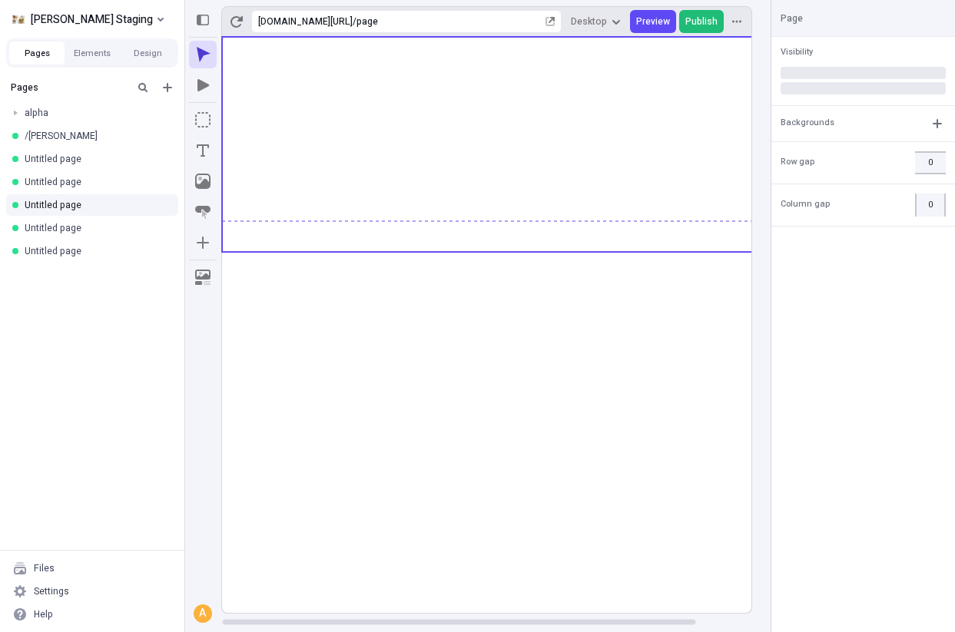
click at [706, 15] on span "Publish" at bounding box center [701, 21] width 32 height 12
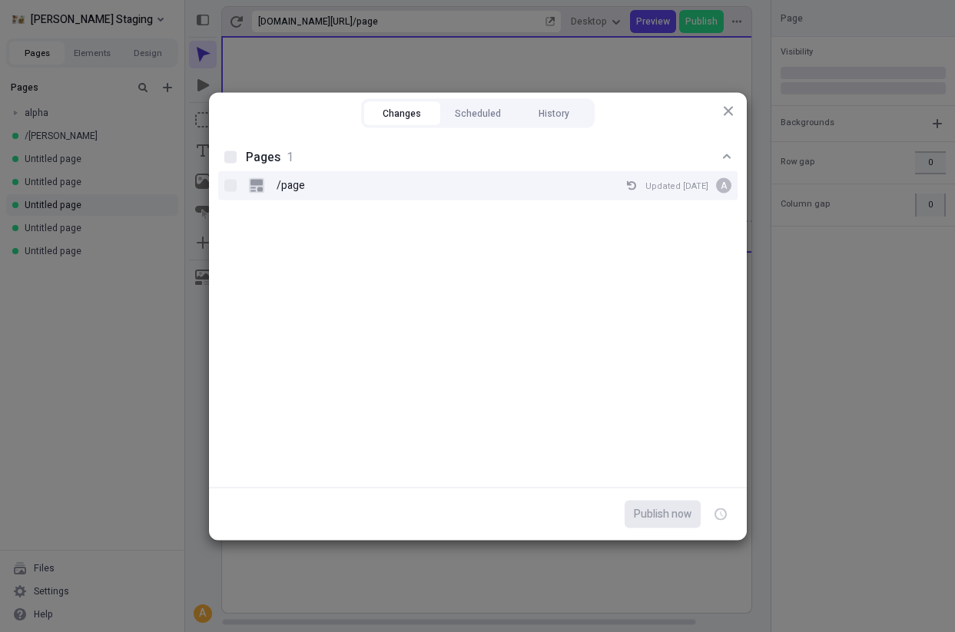
click at [443, 174] on div "/page Updated [DATE] A" at bounding box center [490, 185] width 482 height 23
click at [230, 185] on input "/page Updated [DATE] A" at bounding box center [230, 185] width 1 height 1
checkbox input "true"
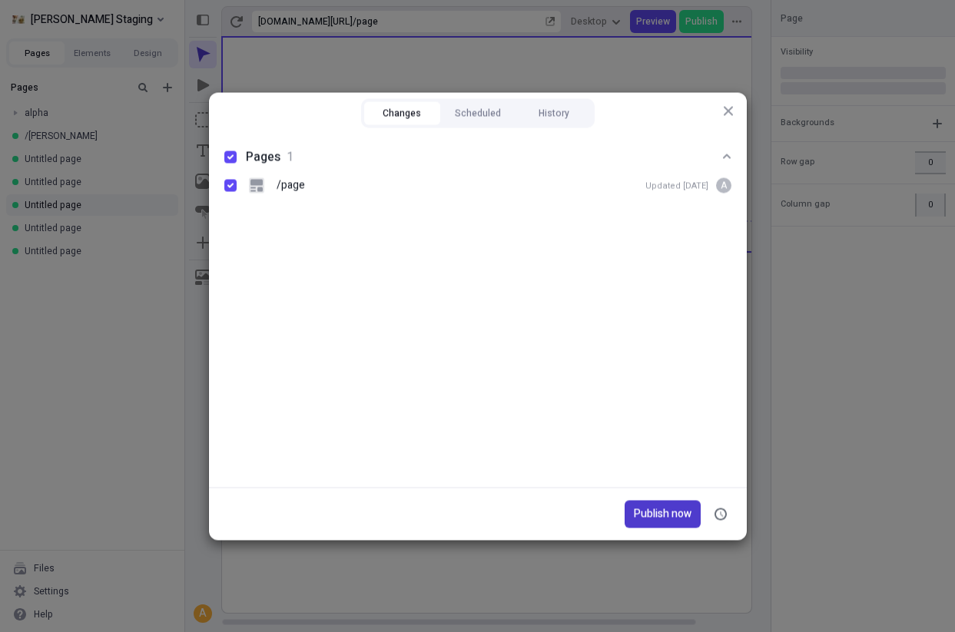
click at [657, 515] on span "Publish now" at bounding box center [663, 513] width 58 height 17
checkbox input "true"
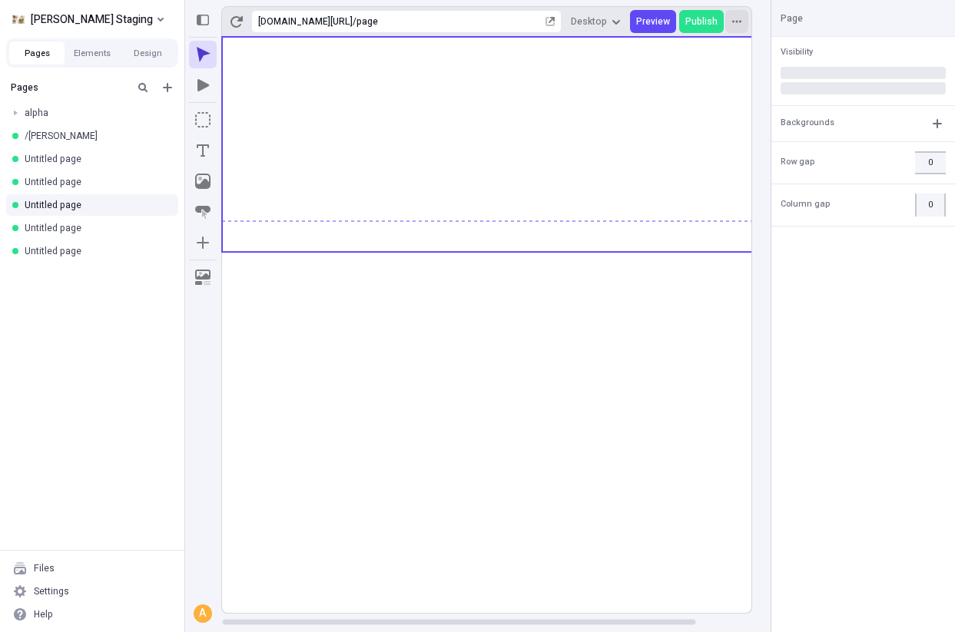
click at [736, 22] on icon "button" at bounding box center [736, 21] width 9 height 2
click at [735, 21] on icon "button" at bounding box center [736, 21] width 9 height 2
click at [554, 22] on icon "button" at bounding box center [549, 21] width 9 height 9
